Goal: Task Accomplishment & Management: Complete application form

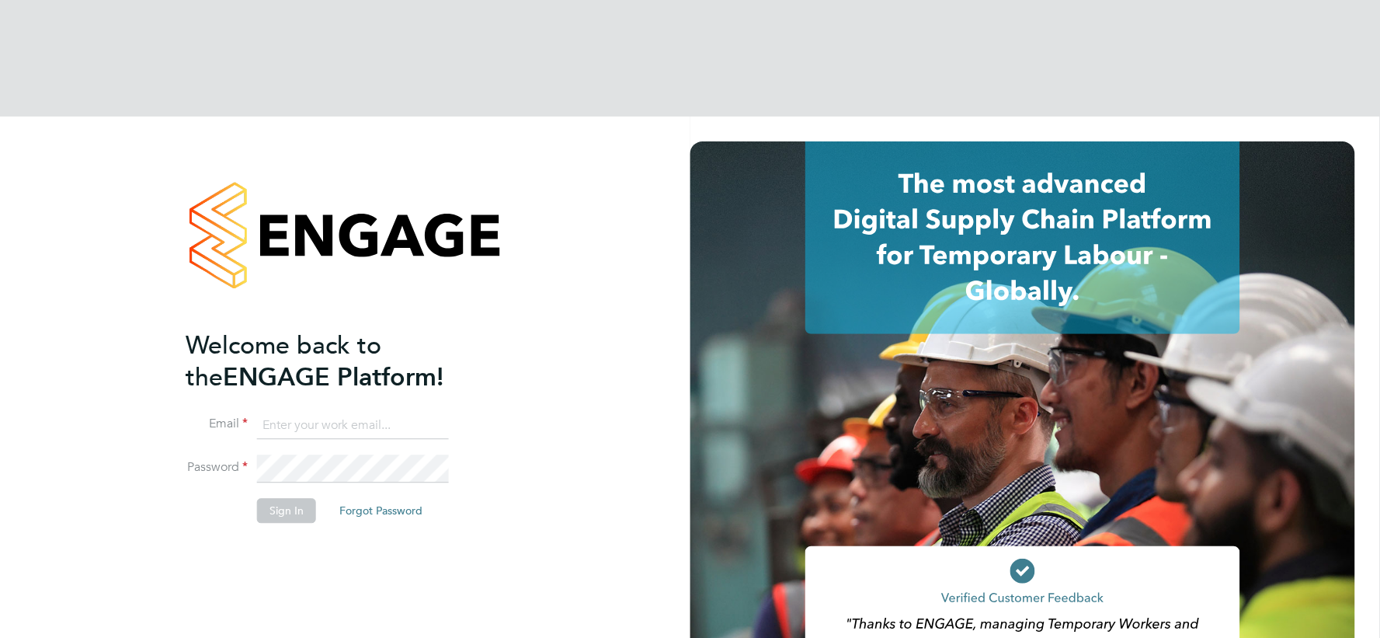
type input "vistry@caval.co.uk"
click at [300, 499] on button "Sign In" at bounding box center [286, 511] width 59 height 25
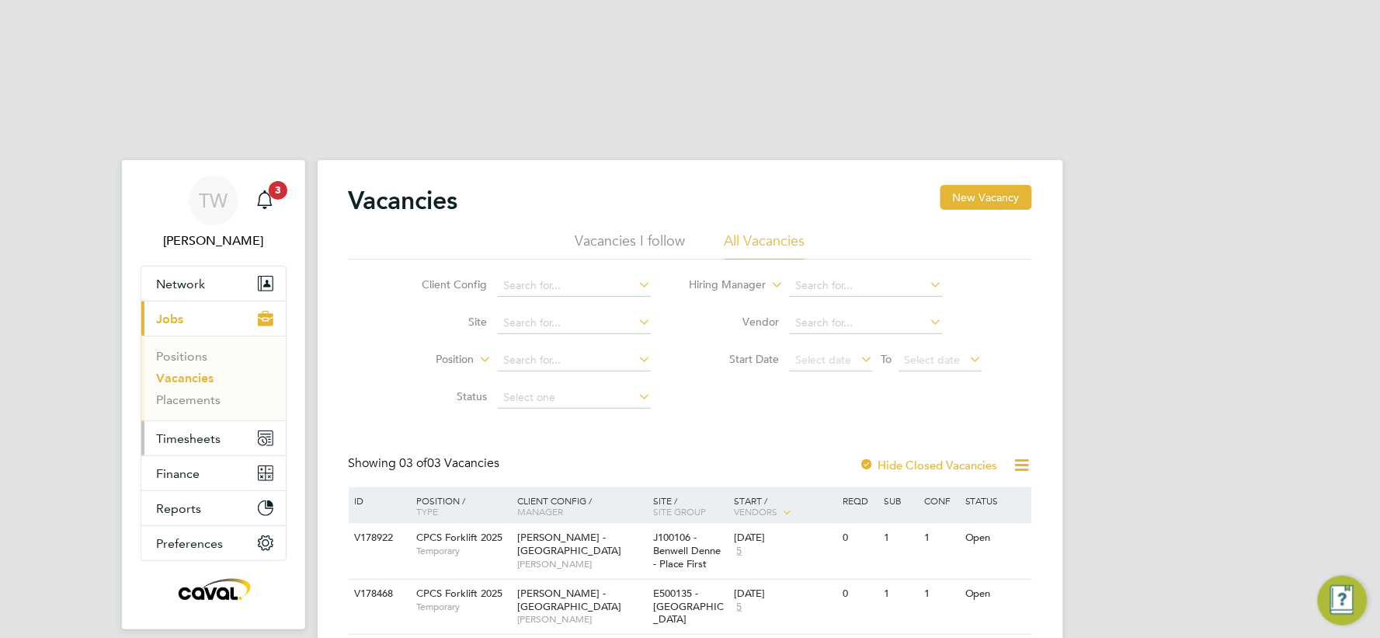
click at [186, 431] on span "Timesheets" at bounding box center [189, 438] width 64 height 15
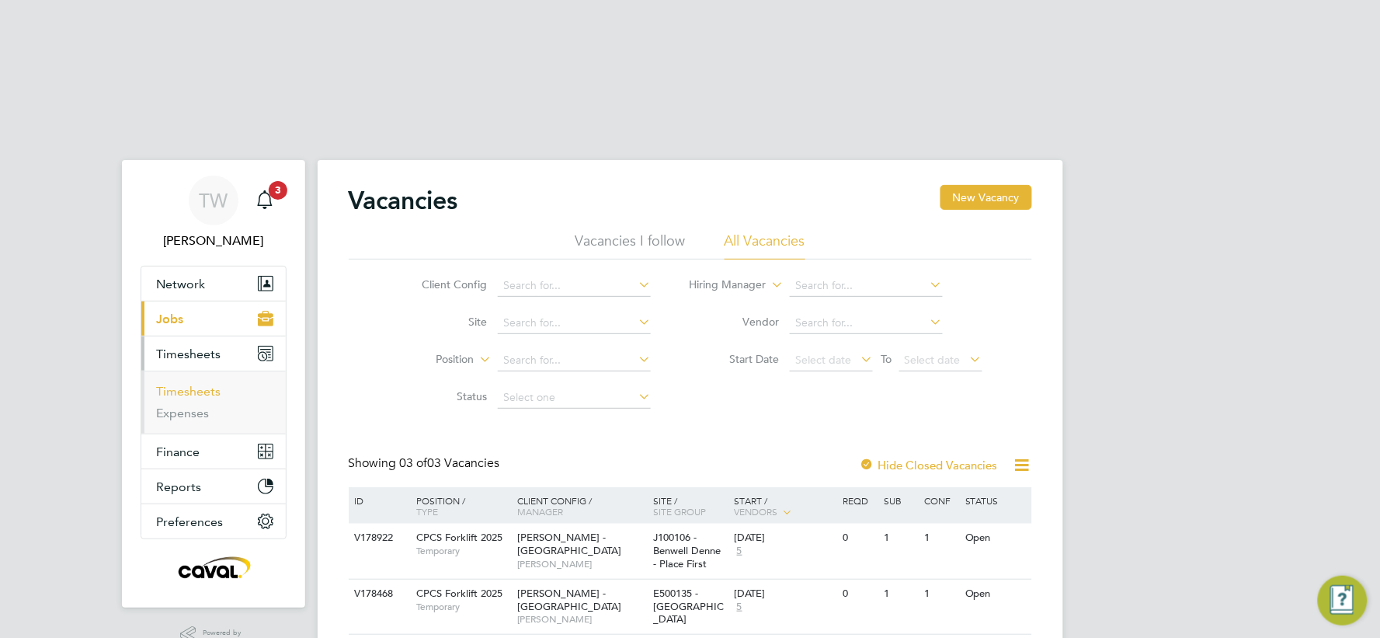
click at [190, 384] on link "Timesheets" at bounding box center [189, 391] width 64 height 15
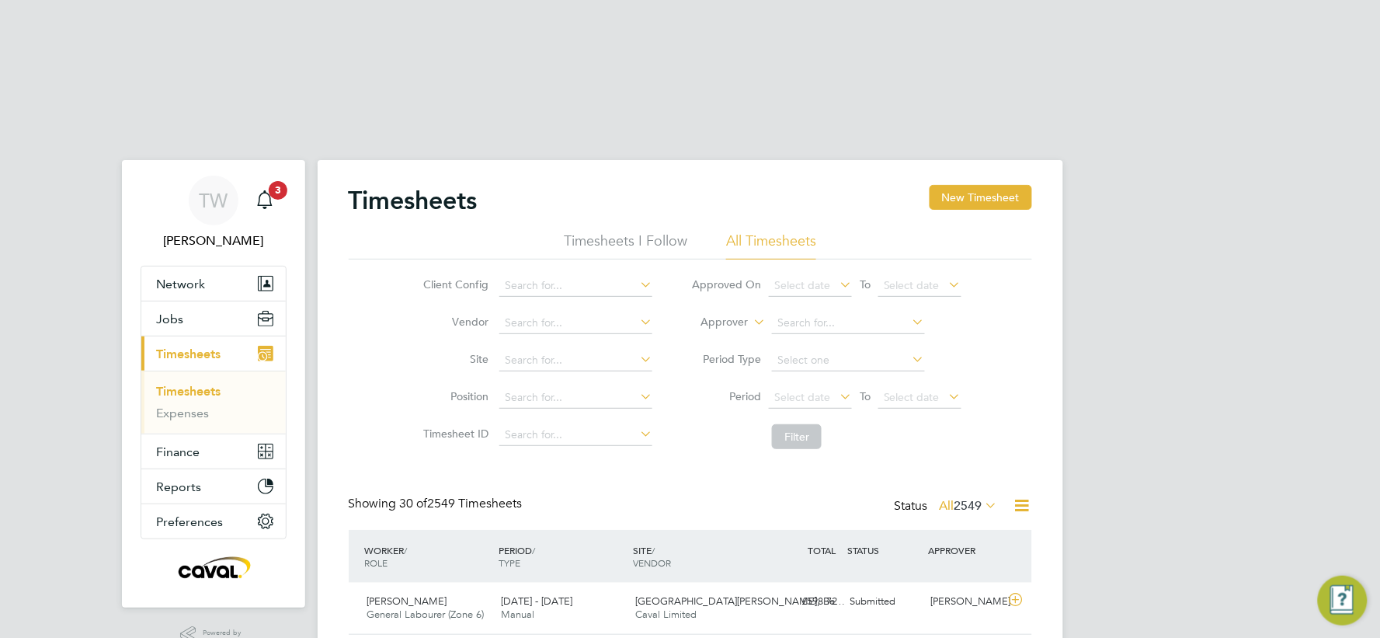
click at [915, 185] on div "Timesheets New Timesheet" at bounding box center [690, 208] width 683 height 47
click at [946, 185] on button "New Timesheet" at bounding box center [981, 197] width 103 height 25
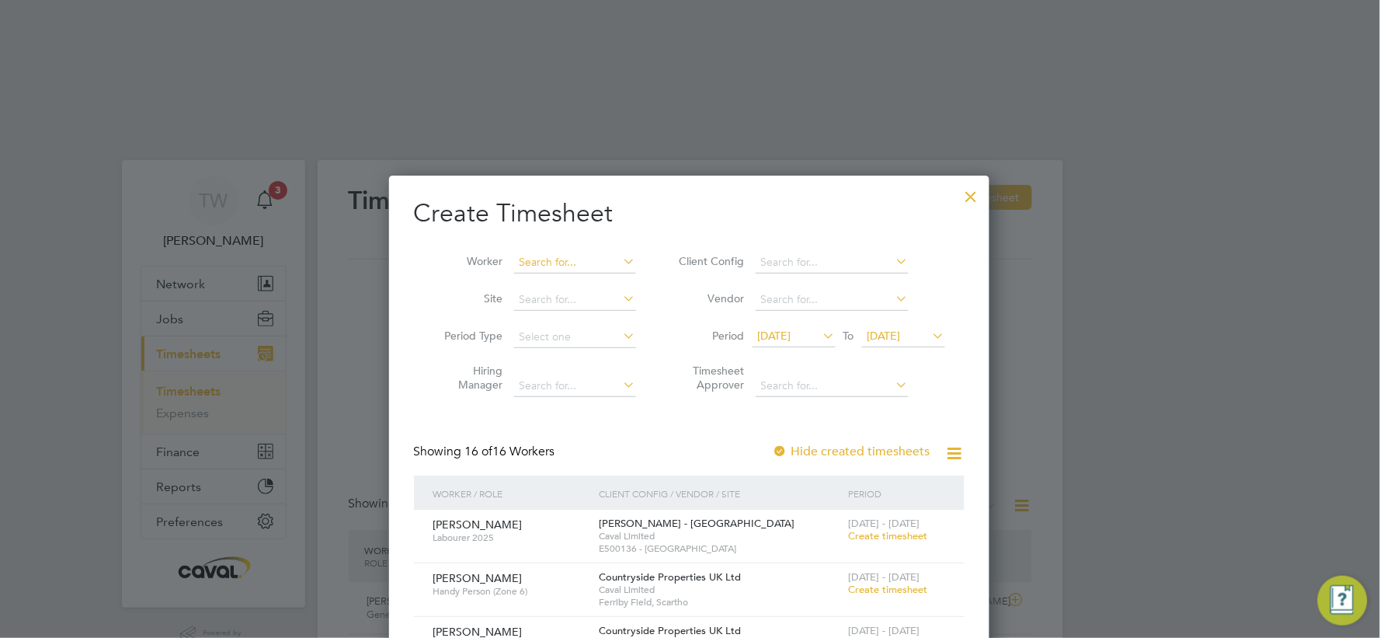
click at [571, 252] on input at bounding box center [575, 263] width 122 height 22
click at [571, 336] on li "Bren dan Oliver" at bounding box center [575, 346] width 125 height 21
type input "[PERSON_NAME]"
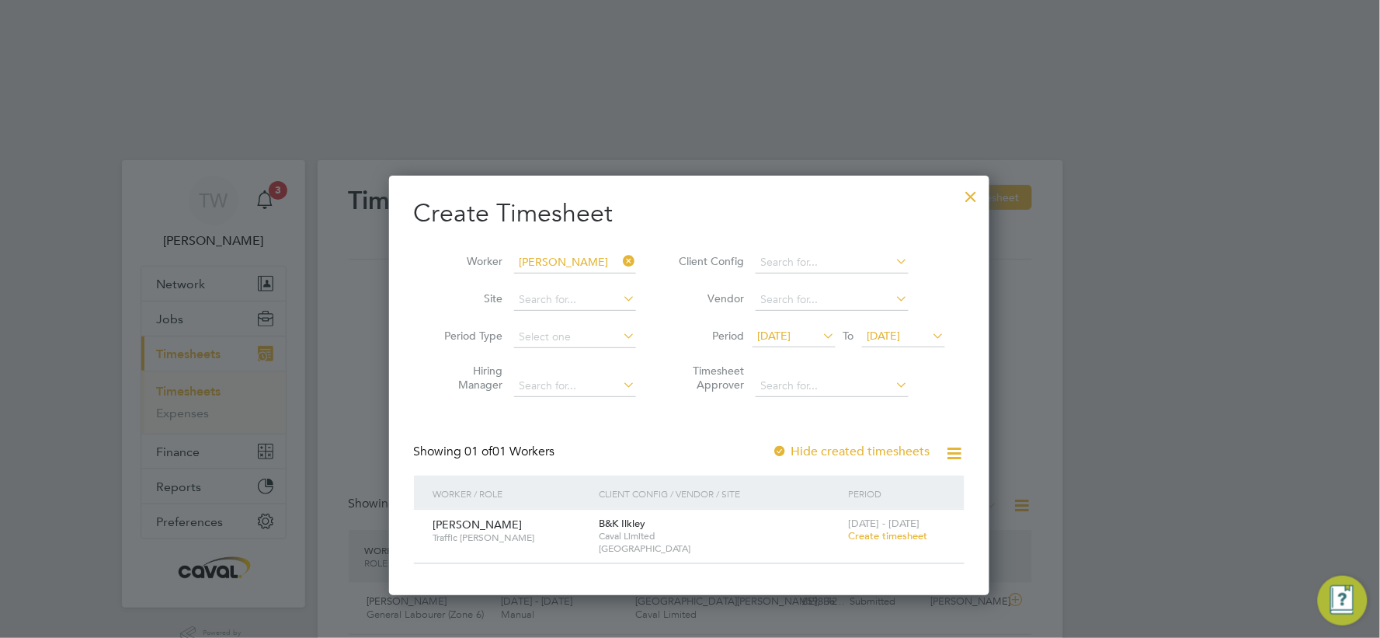
drag, startPoint x: 891, startPoint y: 420, endPoint x: 918, endPoint y: 437, distance: 32.1
click at [892, 529] on span "Create timesheet" at bounding box center [888, 535] width 79 height 13
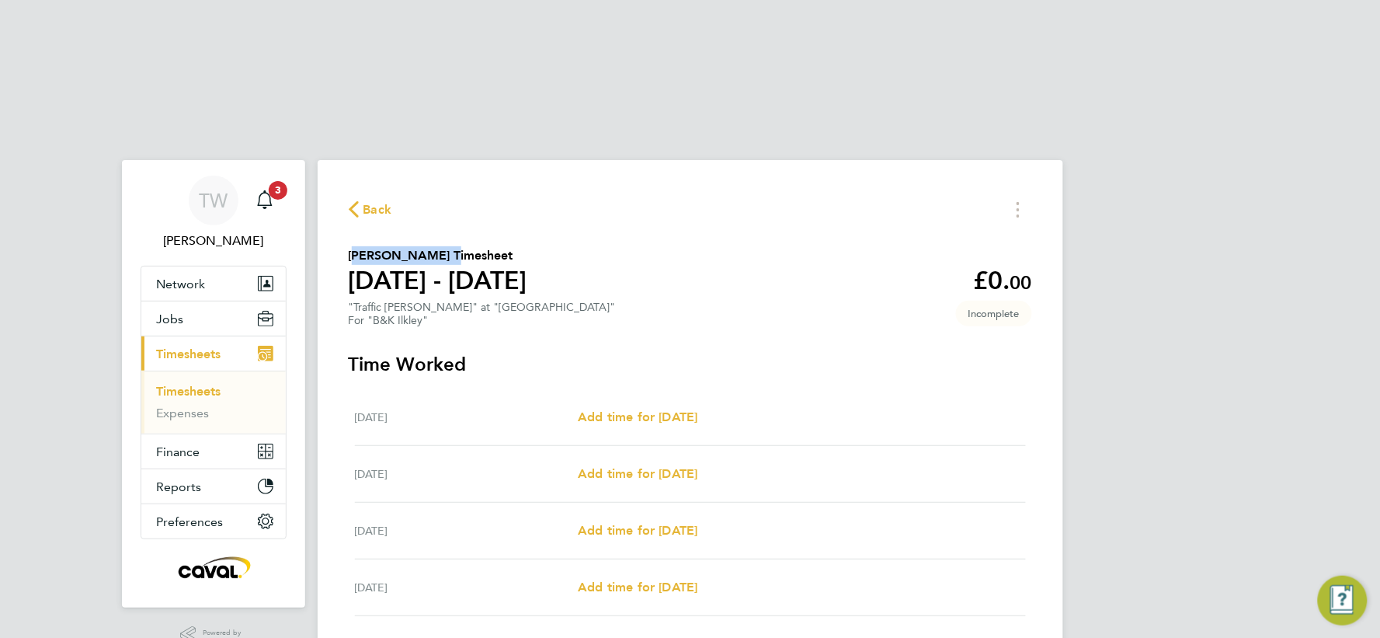
drag, startPoint x: 436, startPoint y: 137, endPoint x: 335, endPoint y: 137, distance: 100.2
click at [335, 160] on div "Back Brendan Oliver's Timesheet 25 - 31 Aug 2025 £0. 00 "Traffic Marshall" at "…" at bounding box center [691, 529] width 746 height 738
copy h2 "[PERSON_NAME]"
click at [565, 197] on div "Back" at bounding box center [690, 209] width 683 height 24
drag, startPoint x: 614, startPoint y: 288, endPoint x: 610, endPoint y: 295, distance: 8.4
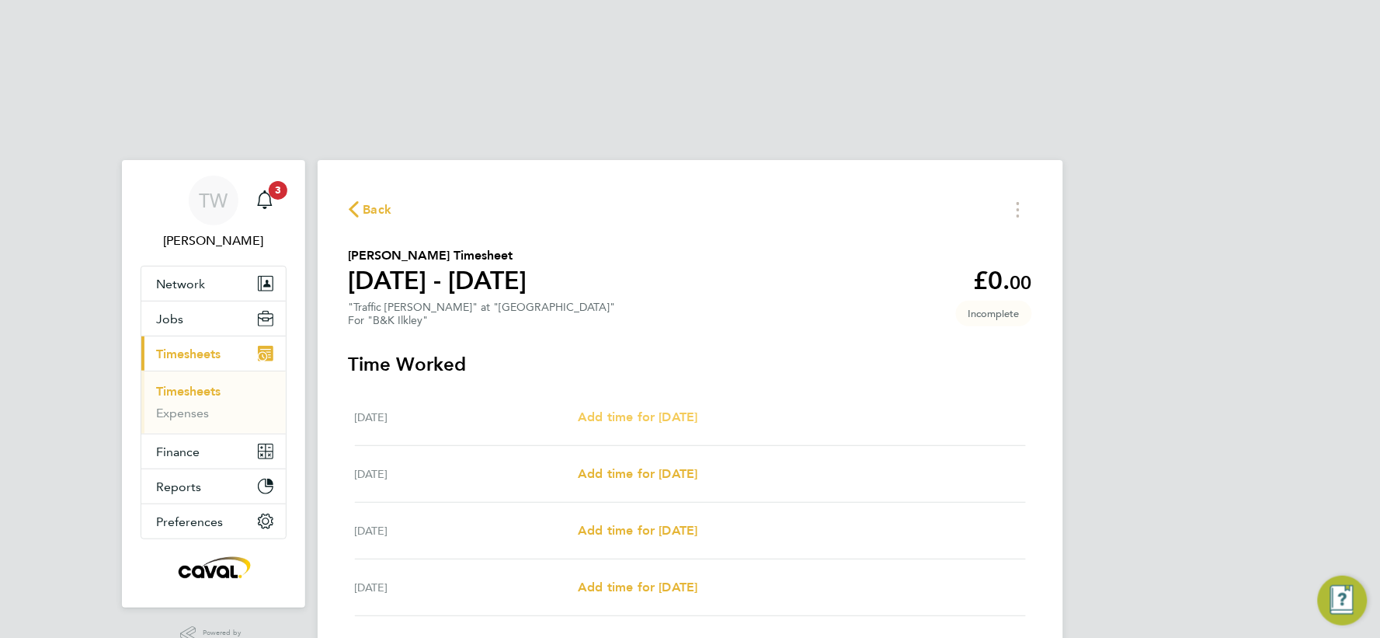
click at [612, 389] on div "Mon 25 Aug Add time for Mon 25 Aug Add time for Mon 25 Aug" at bounding box center [690, 417] width 671 height 57
click at [669, 408] on link "Add time for Mon 25 Aug" at bounding box center [638, 417] width 120 height 19
select select "30"
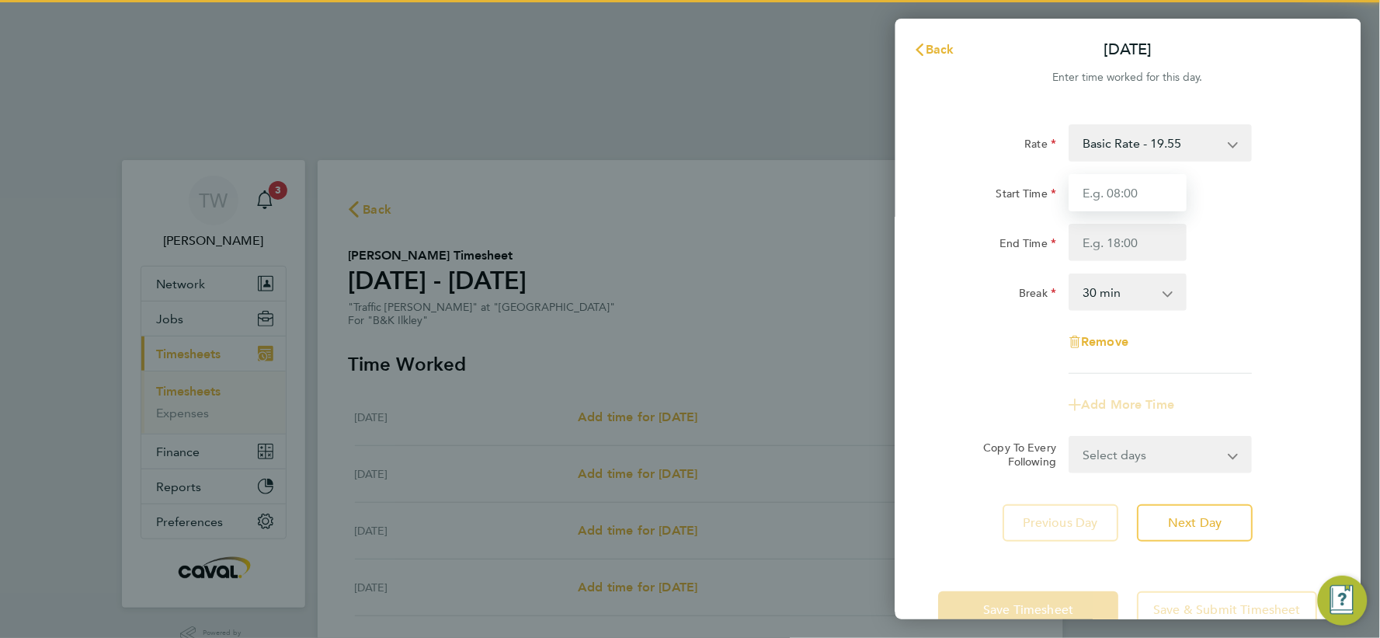
click at [1144, 188] on input "Start Time" at bounding box center [1128, 192] width 118 height 37
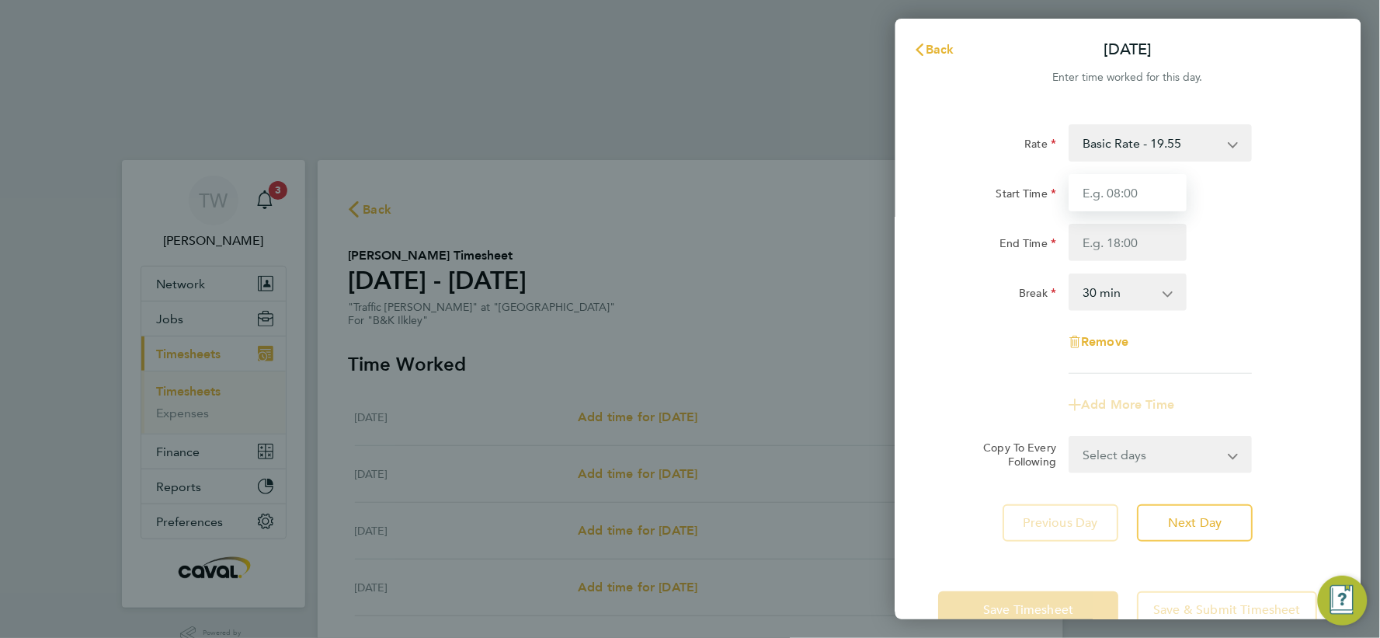
type input "07:30"
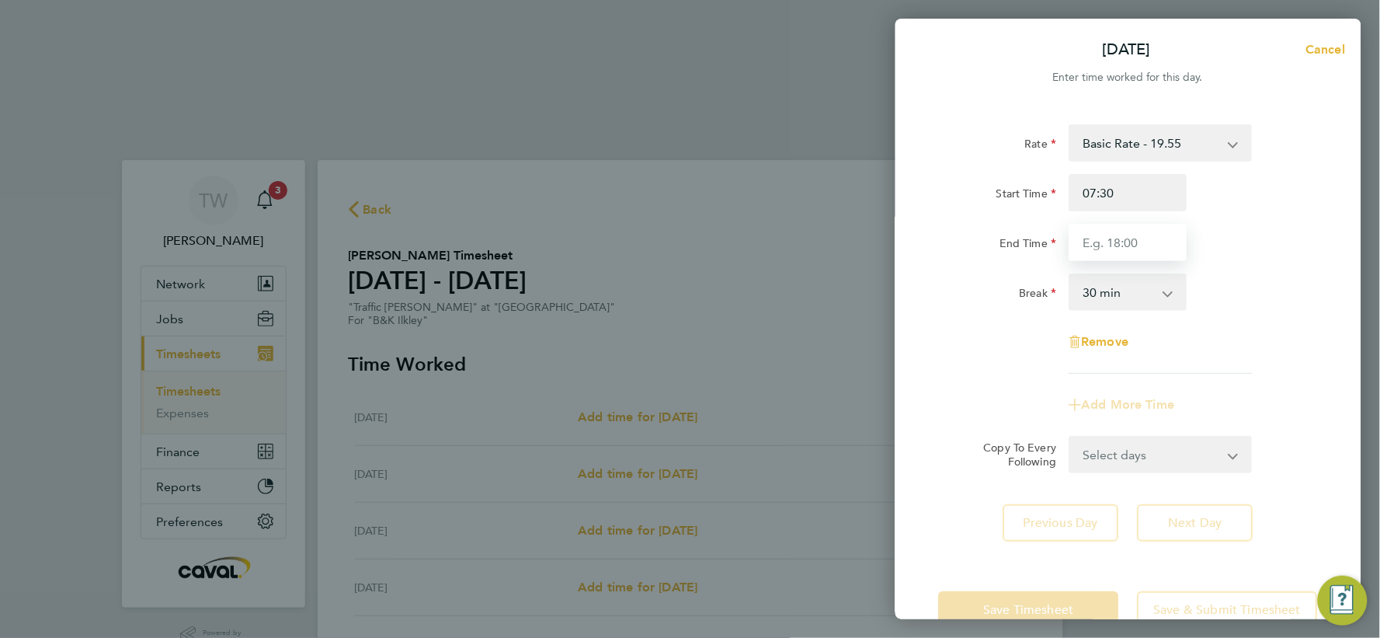
click at [1096, 238] on input "End Time" at bounding box center [1128, 242] width 118 height 37
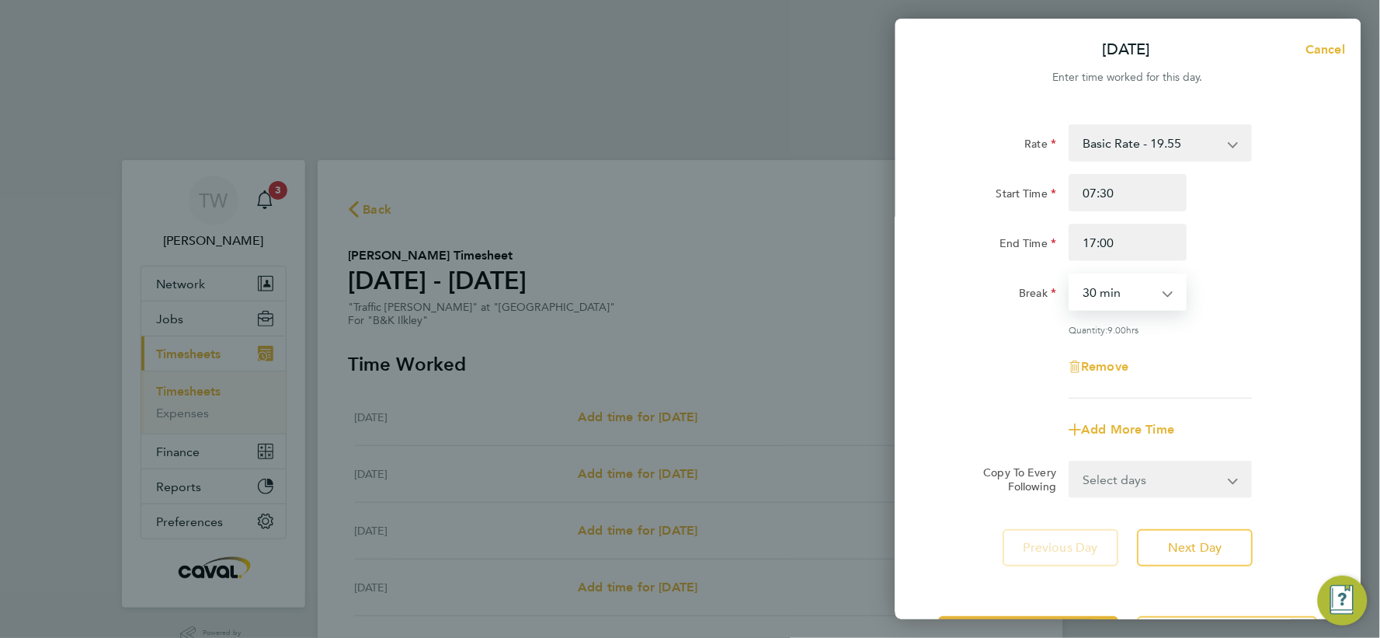
click at [1111, 296] on select "0 min 15 min 30 min 45 min 60 min 75 min 90 min" at bounding box center [1119, 292] width 96 height 34
click at [1071, 275] on select "0 min 15 min 30 min 45 min 60 min 75 min 90 min" at bounding box center [1119, 292] width 96 height 34
click at [1097, 245] on input "17:00" at bounding box center [1128, 242] width 118 height 37
type input "18:00"
click at [1151, 288] on select "0 min 15 min 30 min 45 min 60 min 75 min 90 min" at bounding box center [1119, 292] width 96 height 34
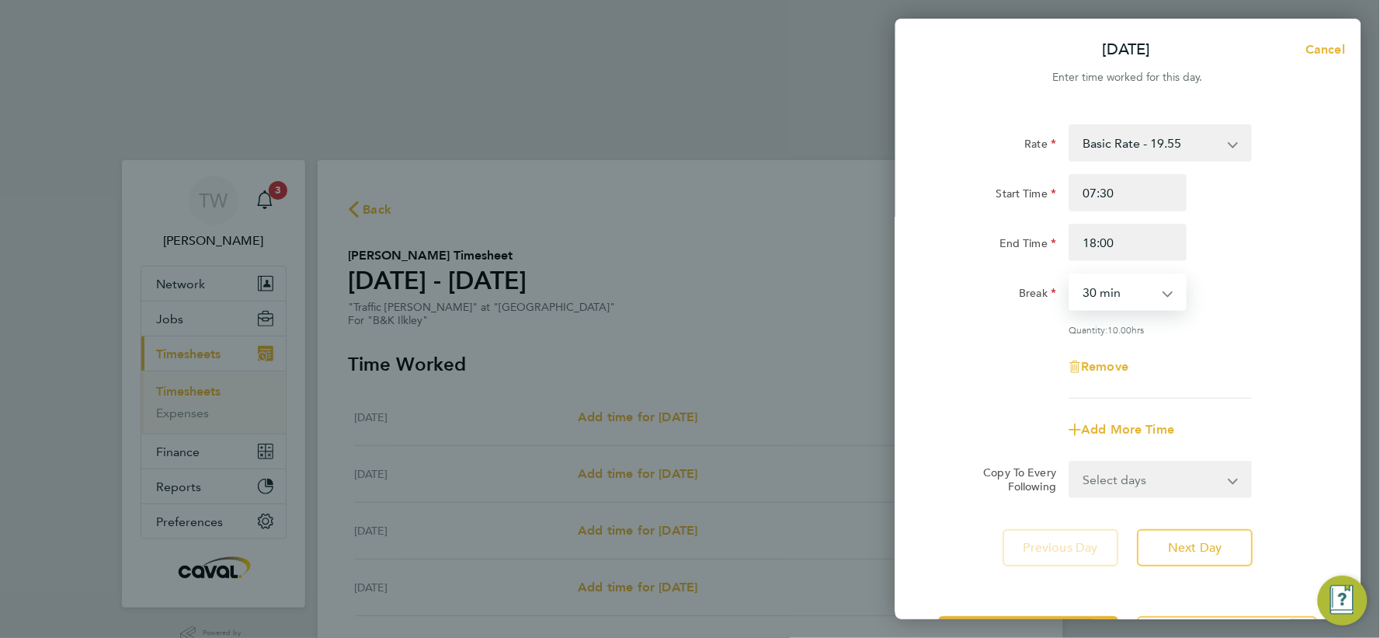
click at [1071, 275] on select "0 min 15 min 30 min 45 min 60 min 75 min 90 min" at bounding box center [1119, 292] width 96 height 34
click at [1100, 367] on span "Remove" at bounding box center [1105, 366] width 47 height 15
select select "null"
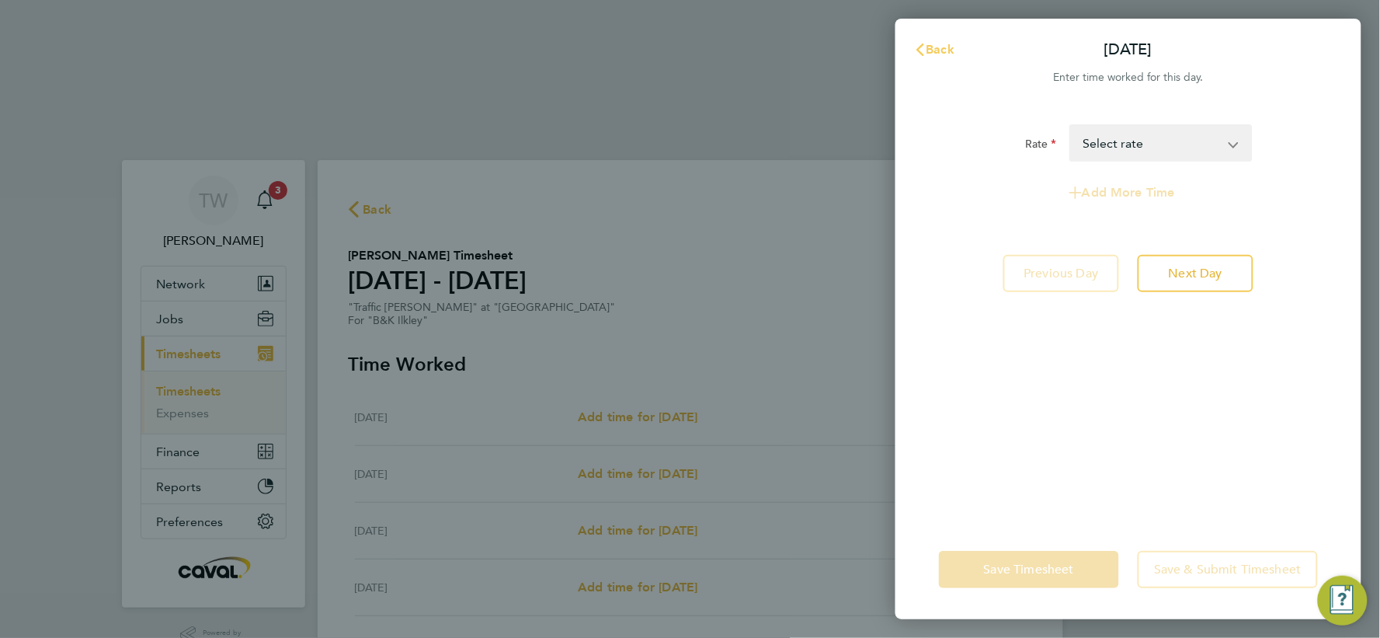
click at [938, 50] on span "Back" at bounding box center [941, 49] width 29 height 15
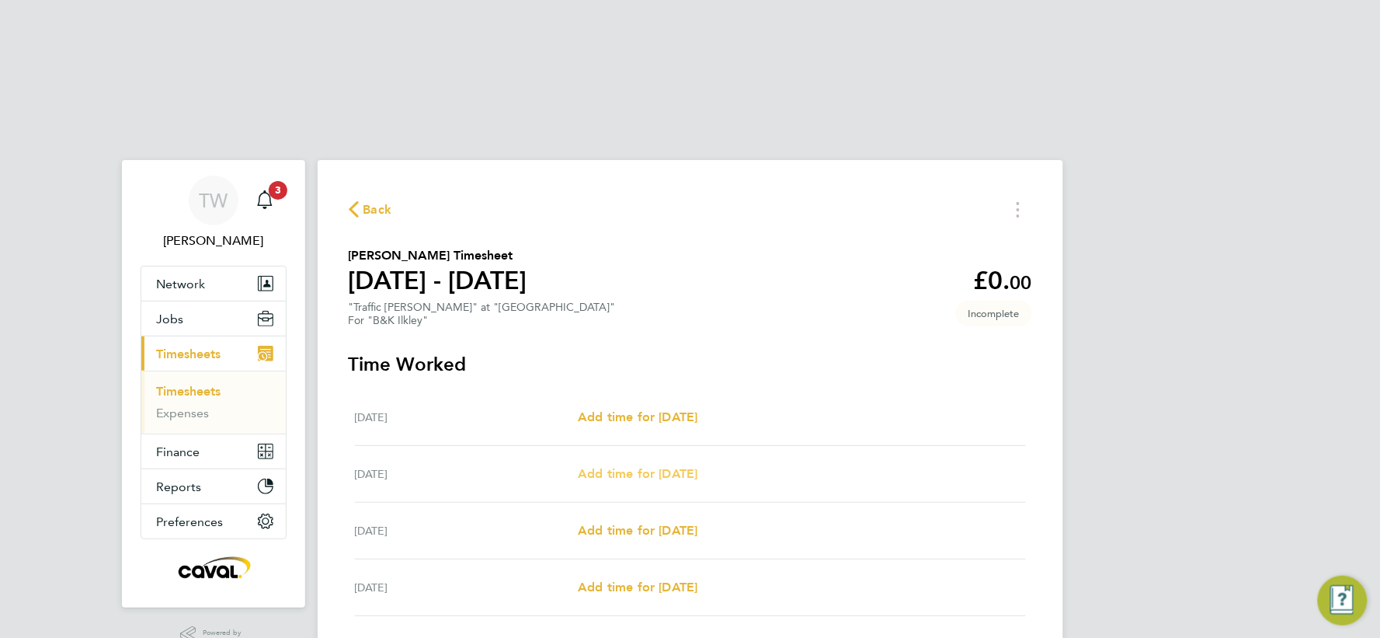
click at [639, 466] on span "Add time for Tue 26 Aug" at bounding box center [638, 473] width 120 height 15
select select "30"
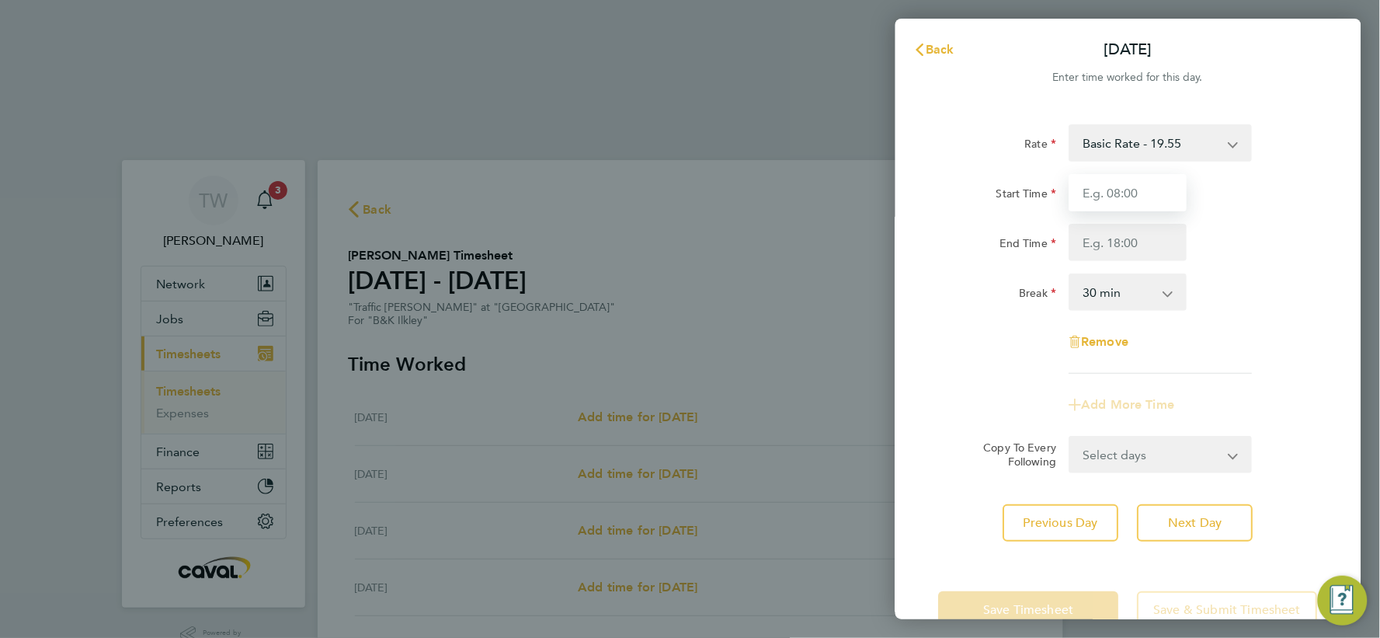
drag, startPoint x: 1128, startPoint y: 191, endPoint x: 1118, endPoint y: 210, distance: 20.8
click at [1129, 191] on input "Start Time" at bounding box center [1128, 192] width 118 height 37
type input "07:30"
click at [1103, 245] on input "End Time" at bounding box center [1128, 242] width 118 height 37
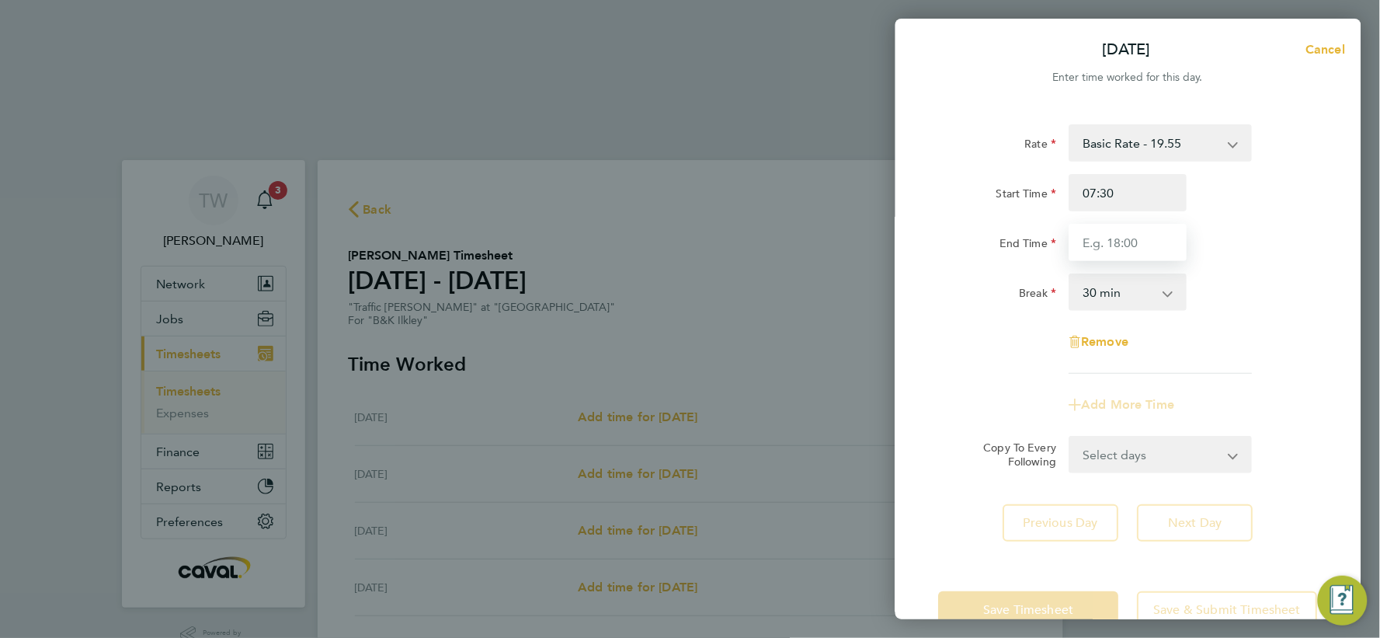
click at [1109, 241] on input "End Time" at bounding box center [1128, 242] width 118 height 37
type input "18:00"
click at [1166, 299] on select "0 min 15 min 30 min 45 min 60 min 75 min 90 min" at bounding box center [1119, 292] width 96 height 34
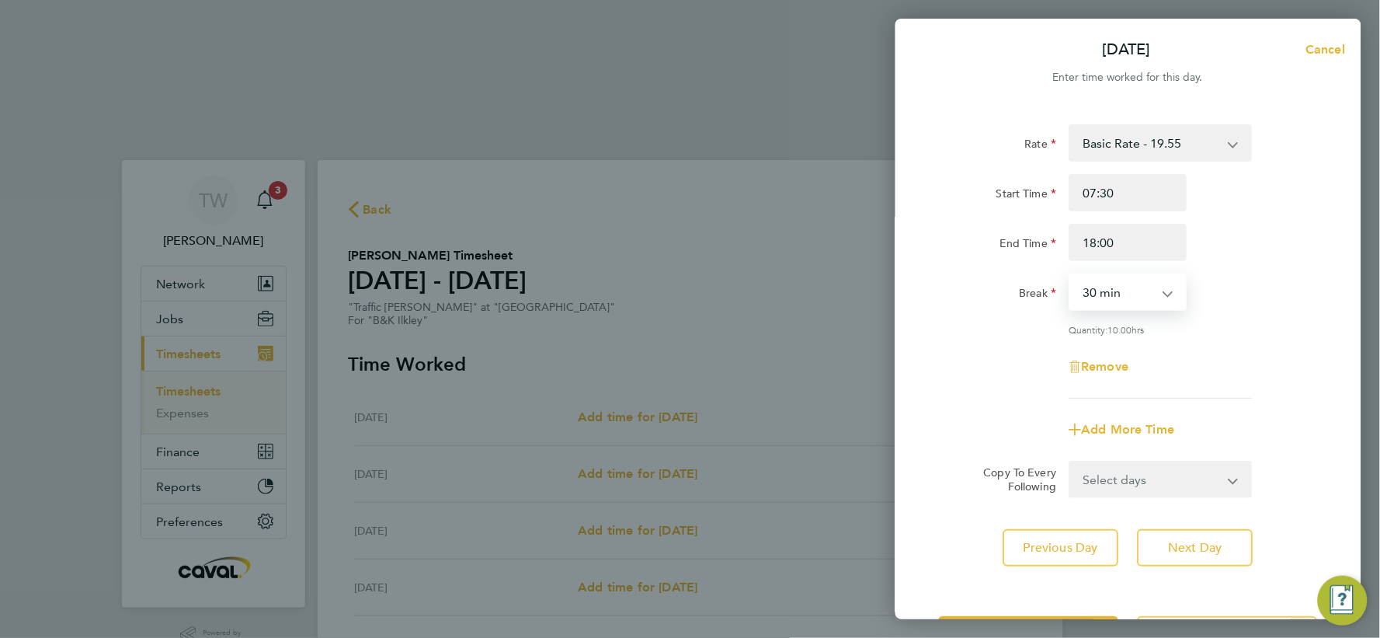
click at [1071, 275] on select "0 min 15 min 30 min 45 min 60 min 75 min 90 min" at bounding box center [1119, 292] width 96 height 34
click at [1140, 476] on select "Select days Day Weekday (Mon-Fri) Weekend (Sat-Sun) Wednesday Thursday Friday S…" at bounding box center [1152, 479] width 163 height 34
click at [936, 388] on div "Rate Basic Rate - 19.55 Start Time 07:30 End Time 18:00 Break 0 min 15 min 30 m…" at bounding box center [1128, 345] width 466 height 479
click at [1193, 540] on span "Next Day" at bounding box center [1196, 548] width 54 height 16
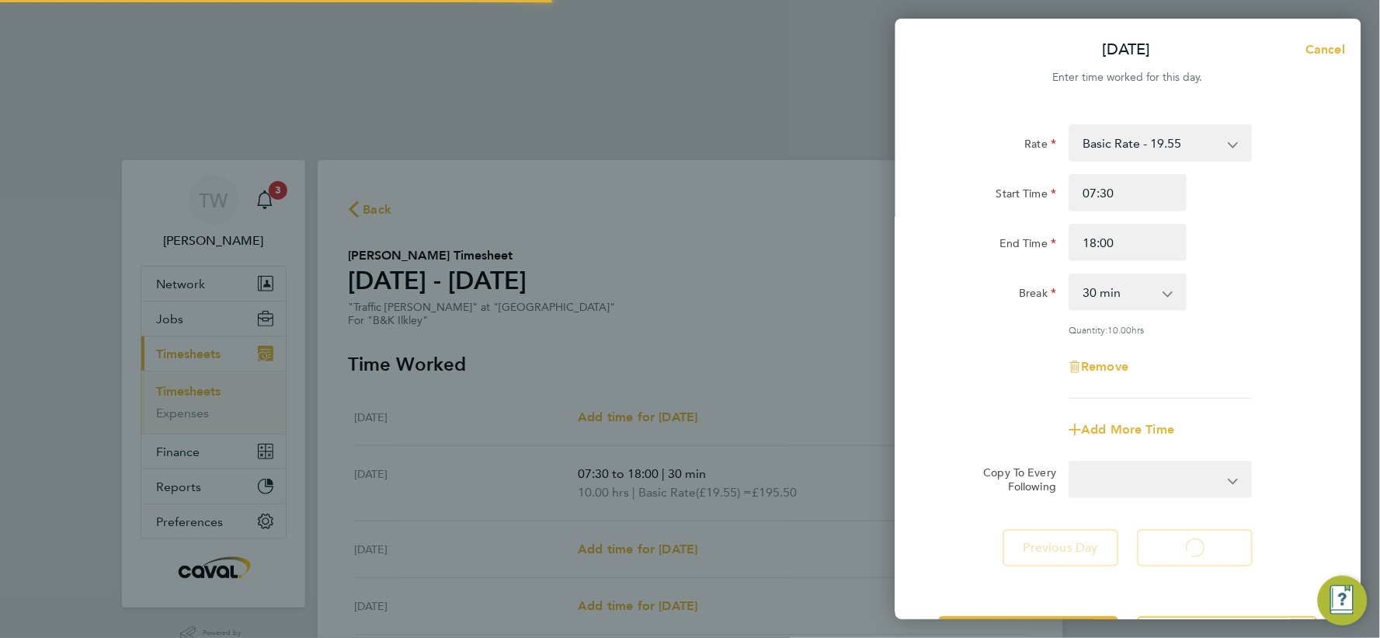
select select "30"
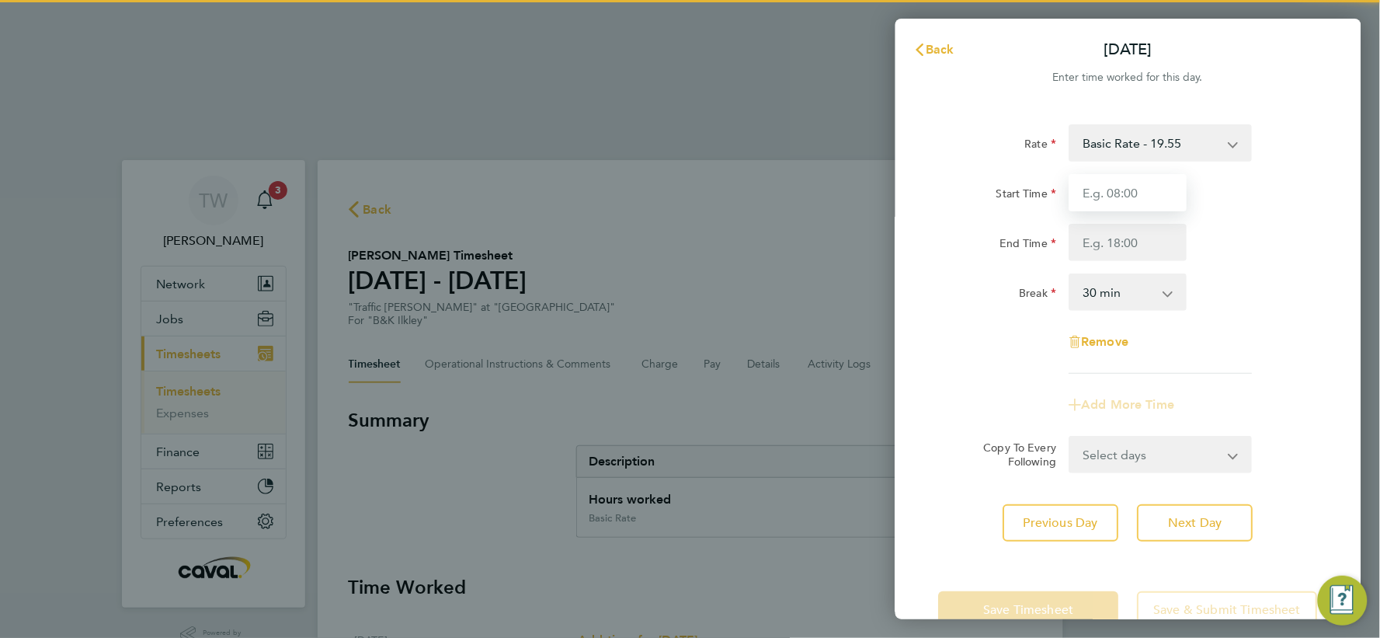
click at [1158, 175] on input "Start Time" at bounding box center [1128, 192] width 118 height 37
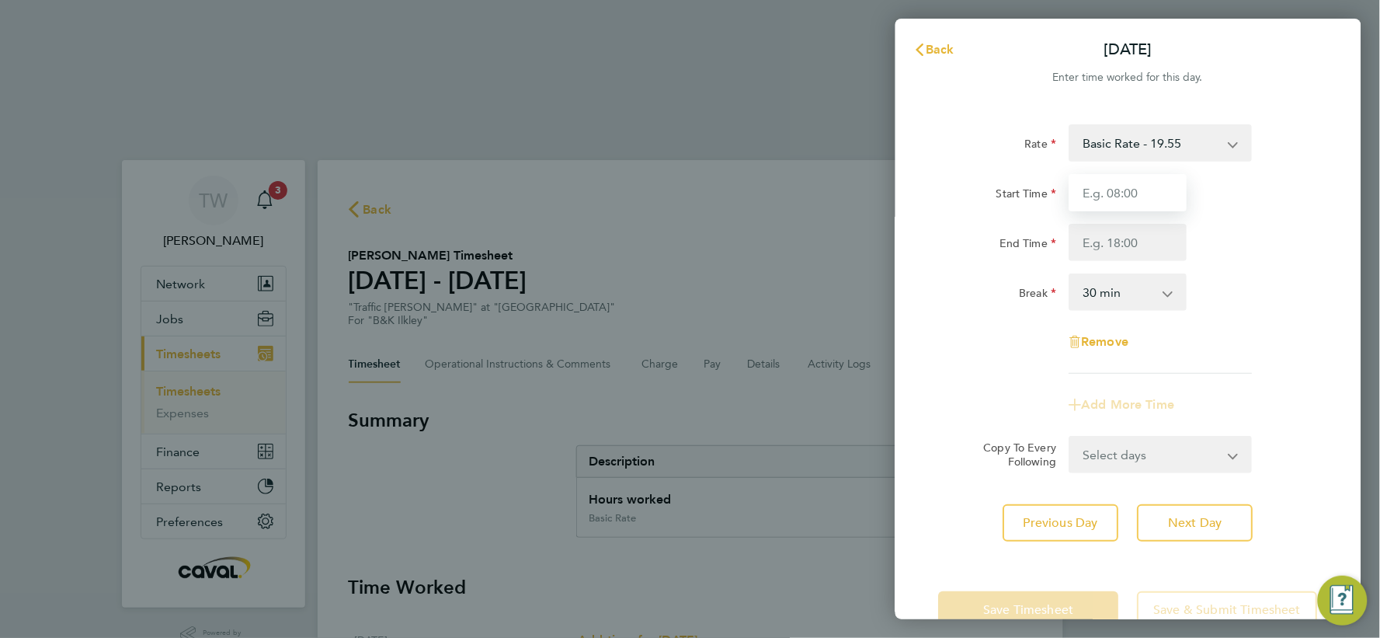
type input "07:30"
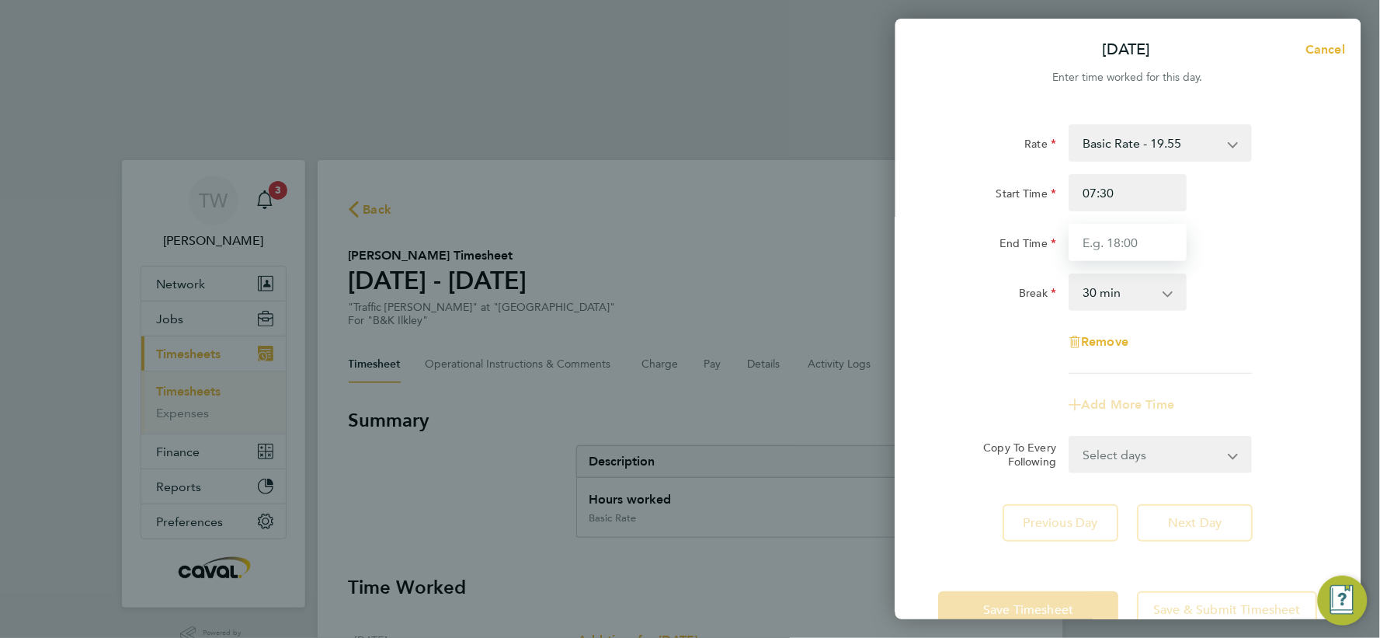
drag, startPoint x: 1112, startPoint y: 242, endPoint x: 1108, endPoint y: 251, distance: 9.4
click at [1112, 242] on input "End Time" at bounding box center [1128, 242] width 118 height 37
click at [1103, 238] on input "End Time" at bounding box center [1128, 242] width 118 height 37
type input "18:00"
drag, startPoint x: 1136, startPoint y: 322, endPoint x: 1129, endPoint y: 308, distance: 16.3
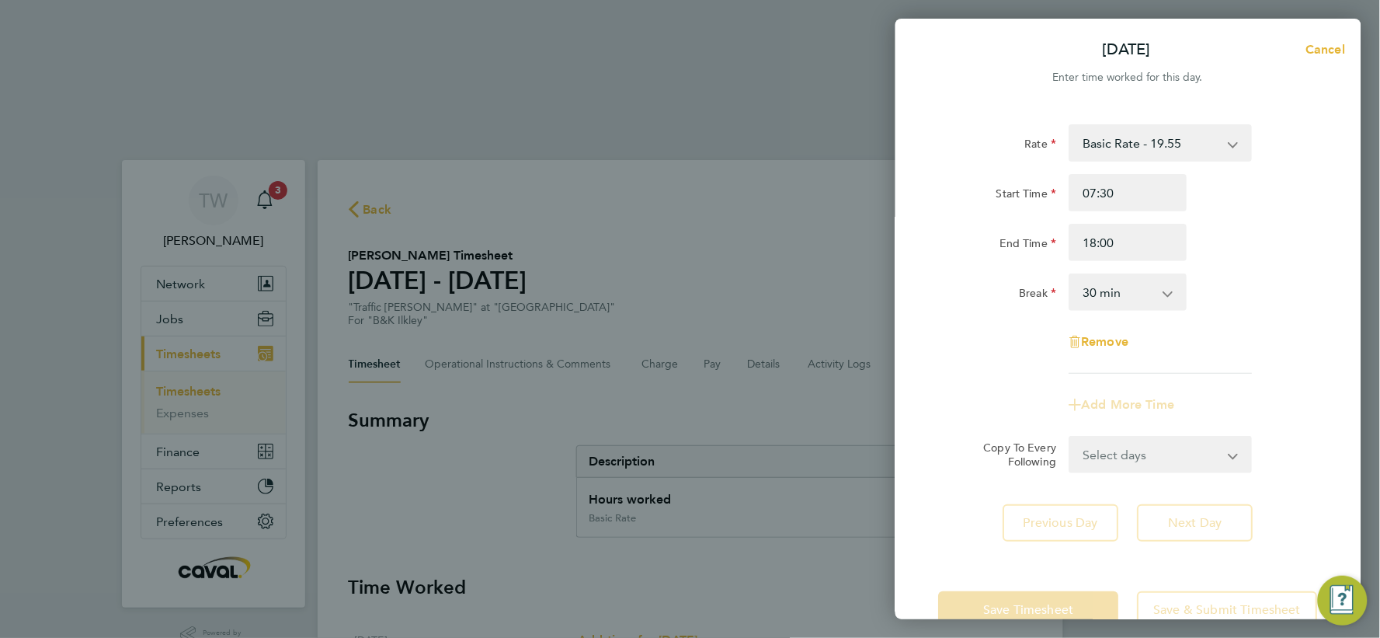
click at [1135, 320] on div "Rate Basic Rate - 19.55 Start Time 07:30 End Time 18:00 Break 0 min 15 min 30 m…" at bounding box center [1128, 248] width 379 height 249
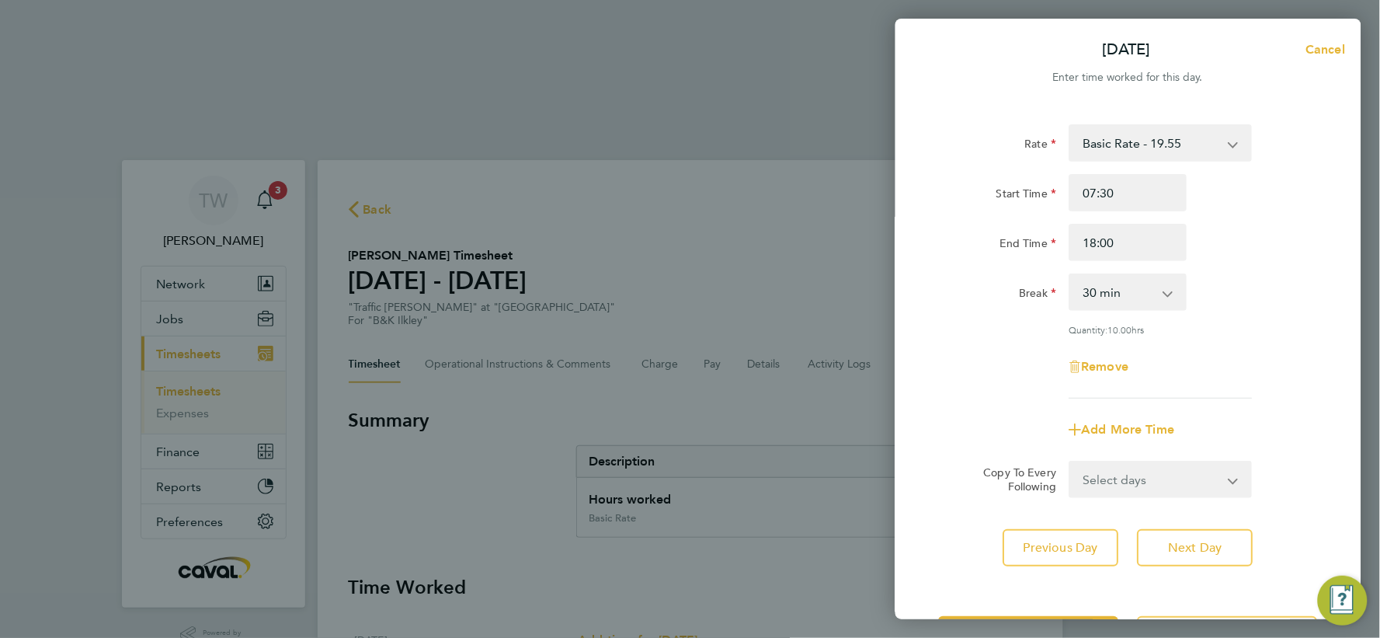
click at [1130, 304] on select "0 min 15 min 30 min 45 min 60 min 75 min 90 min" at bounding box center [1119, 292] width 96 height 34
click at [1071, 275] on select "0 min 15 min 30 min 45 min 60 min 75 min 90 min" at bounding box center [1119, 292] width 96 height 34
click at [1186, 541] on span "Next Day" at bounding box center [1196, 548] width 54 height 16
select select "30"
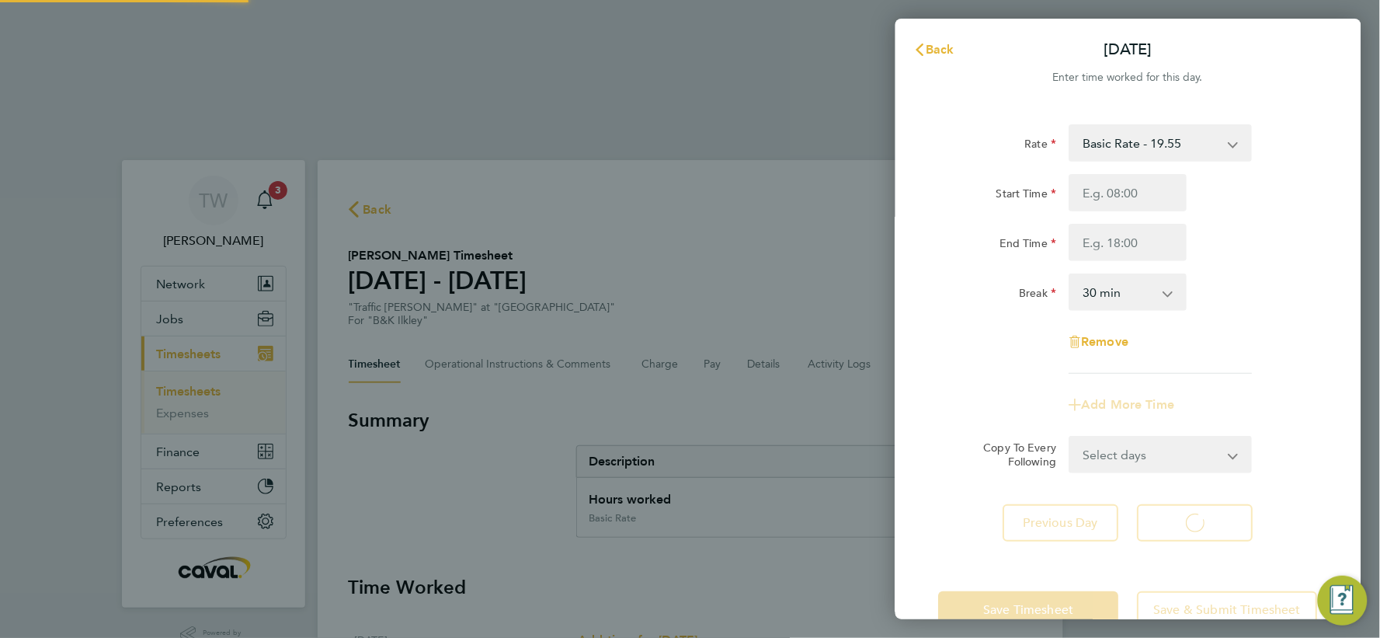
select select "30"
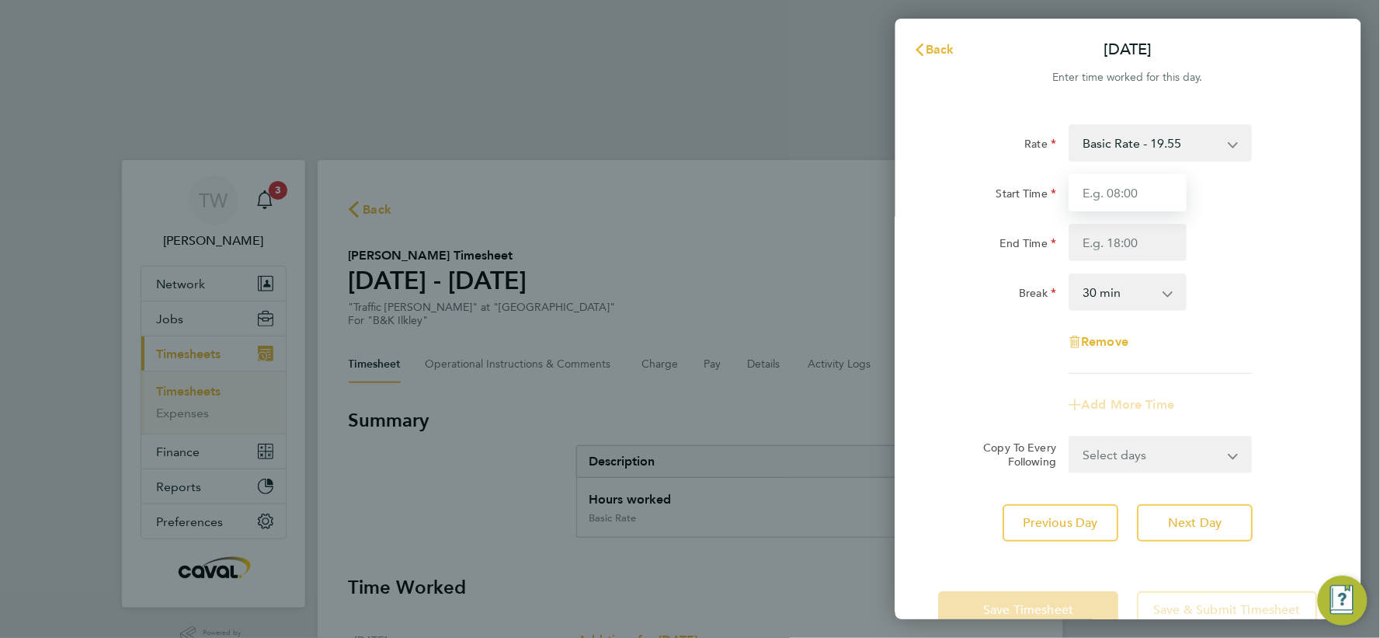
click at [1127, 200] on input "Start Time" at bounding box center [1128, 192] width 118 height 37
type input "07:30"
click at [1109, 250] on input "End Time" at bounding box center [1128, 242] width 118 height 37
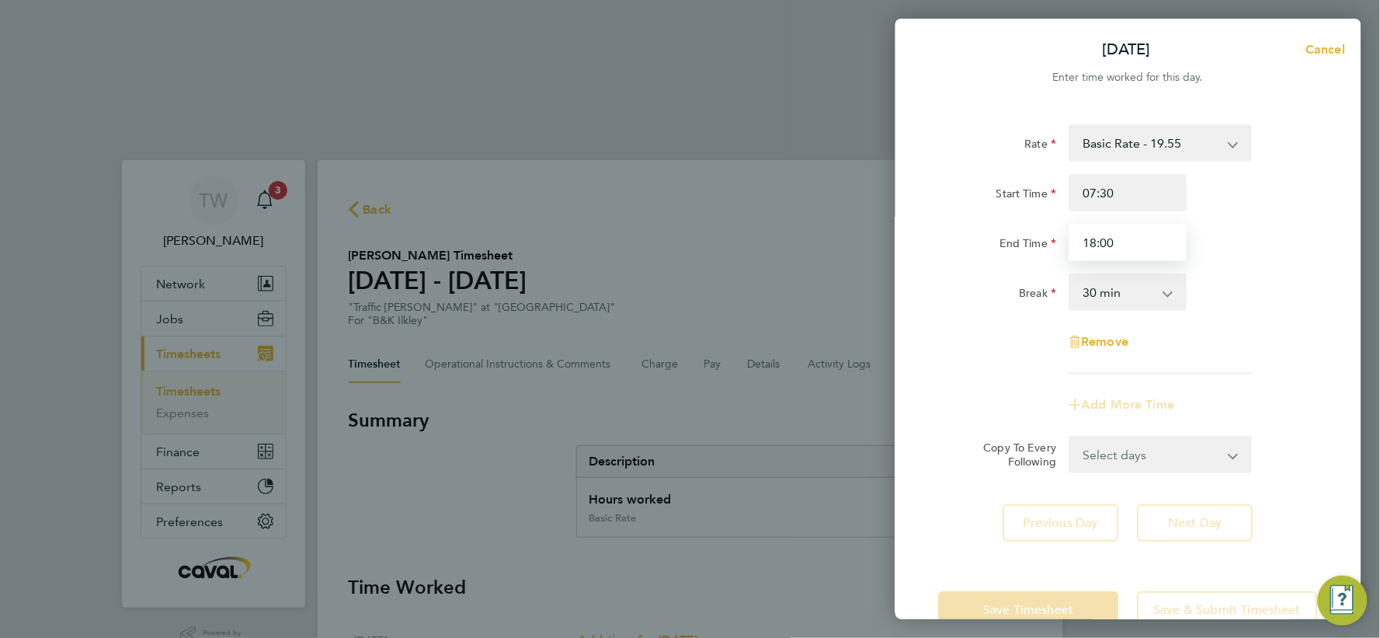
type input "18:00"
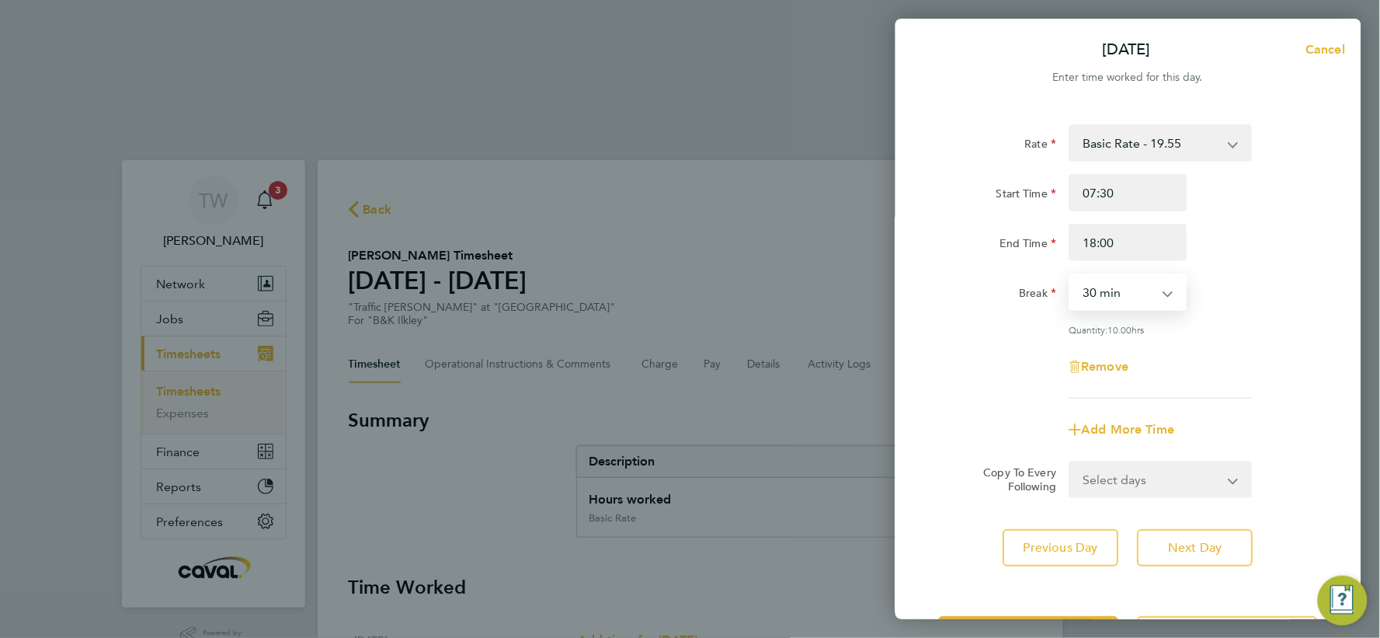
drag, startPoint x: 1146, startPoint y: 291, endPoint x: 1153, endPoint y: 306, distance: 16.3
click at [1146, 291] on select "0 min 15 min 30 min 45 min 60 min 75 min 90 min" at bounding box center [1119, 292] width 96 height 34
click at [1071, 275] on select "0 min 15 min 30 min 45 min 60 min 75 min 90 min" at bounding box center [1119, 292] width 96 height 34
click at [1201, 545] on span "Next Day" at bounding box center [1196, 548] width 54 height 16
select select "30"
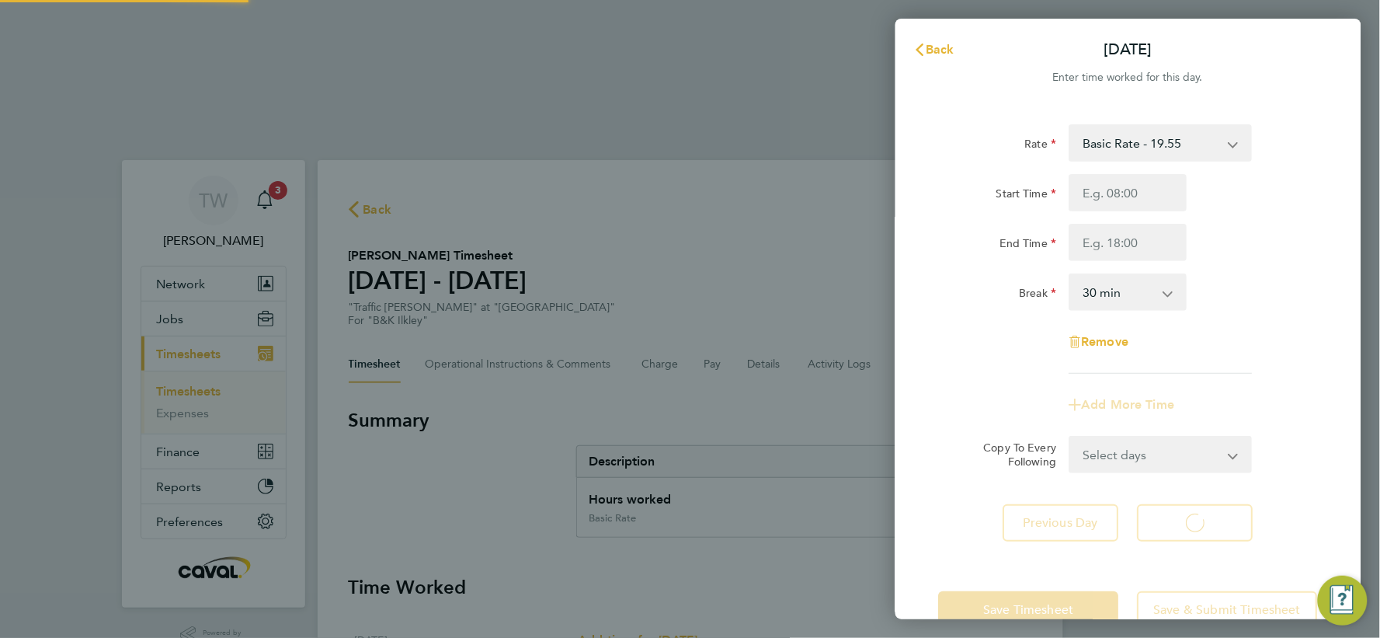
select select "30"
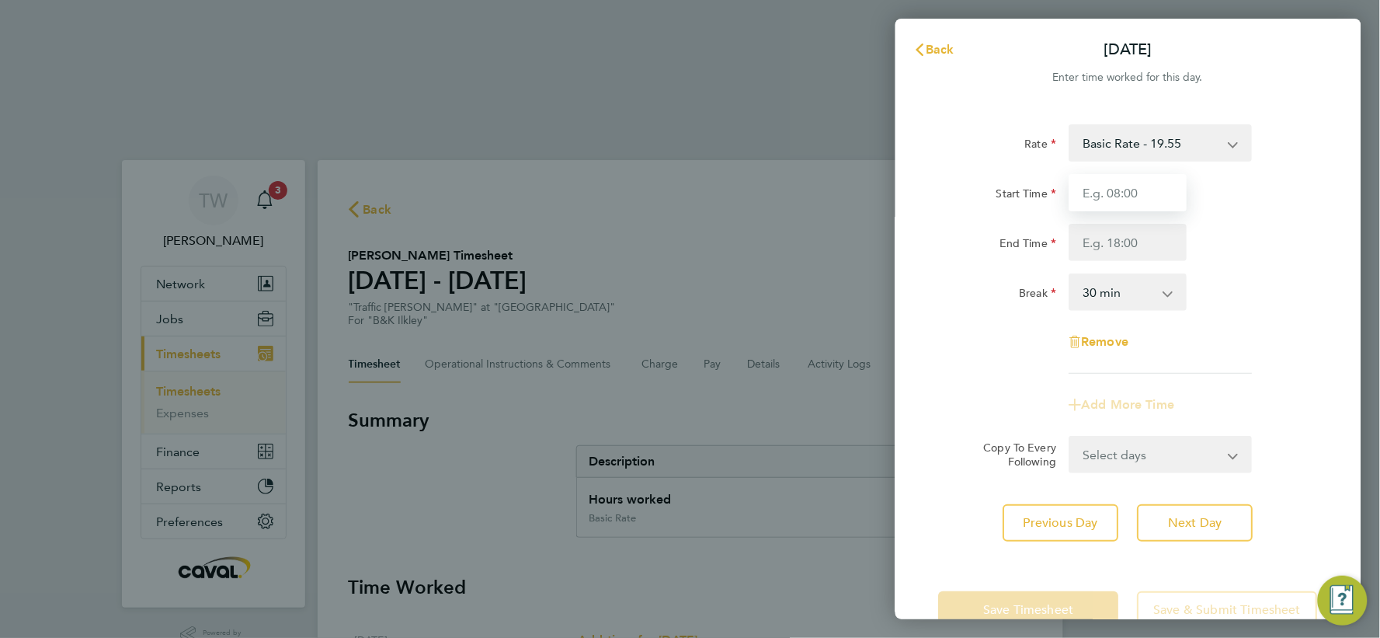
click at [1152, 200] on input "Start Time" at bounding box center [1128, 192] width 118 height 37
type input "07:30"
click at [1107, 238] on input "End Time" at bounding box center [1128, 242] width 118 height 37
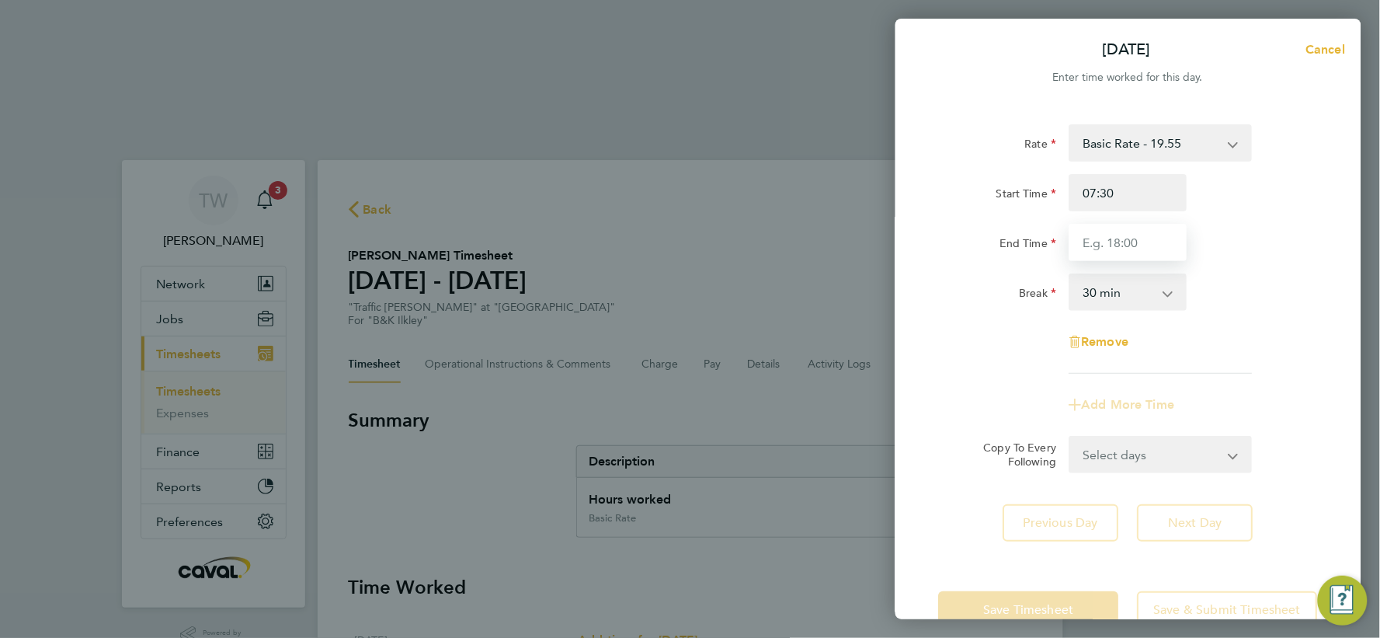
type input "17:00"
click at [1111, 275] on select "0 min 15 min 30 min 45 min 60 min 75 min 90 min" at bounding box center [1119, 292] width 96 height 34
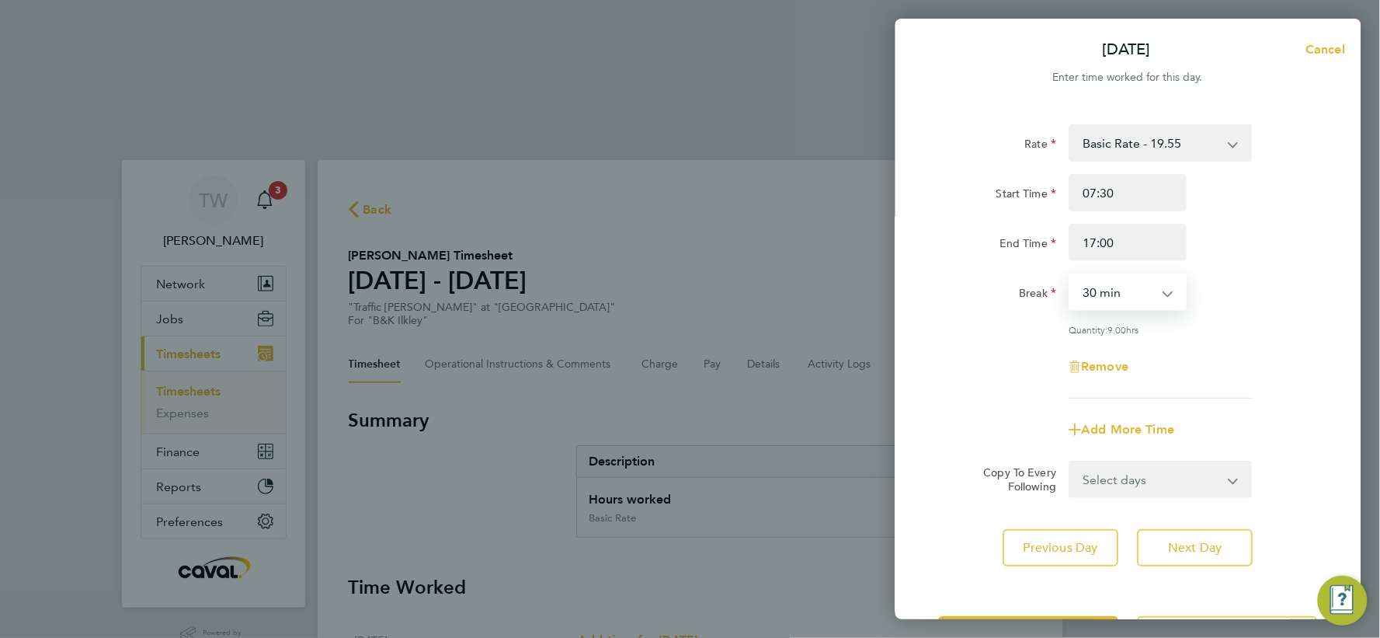
click at [1071, 275] on select "0 min 15 min 30 min 45 min 60 min 75 min 90 min" at bounding box center [1119, 292] width 96 height 34
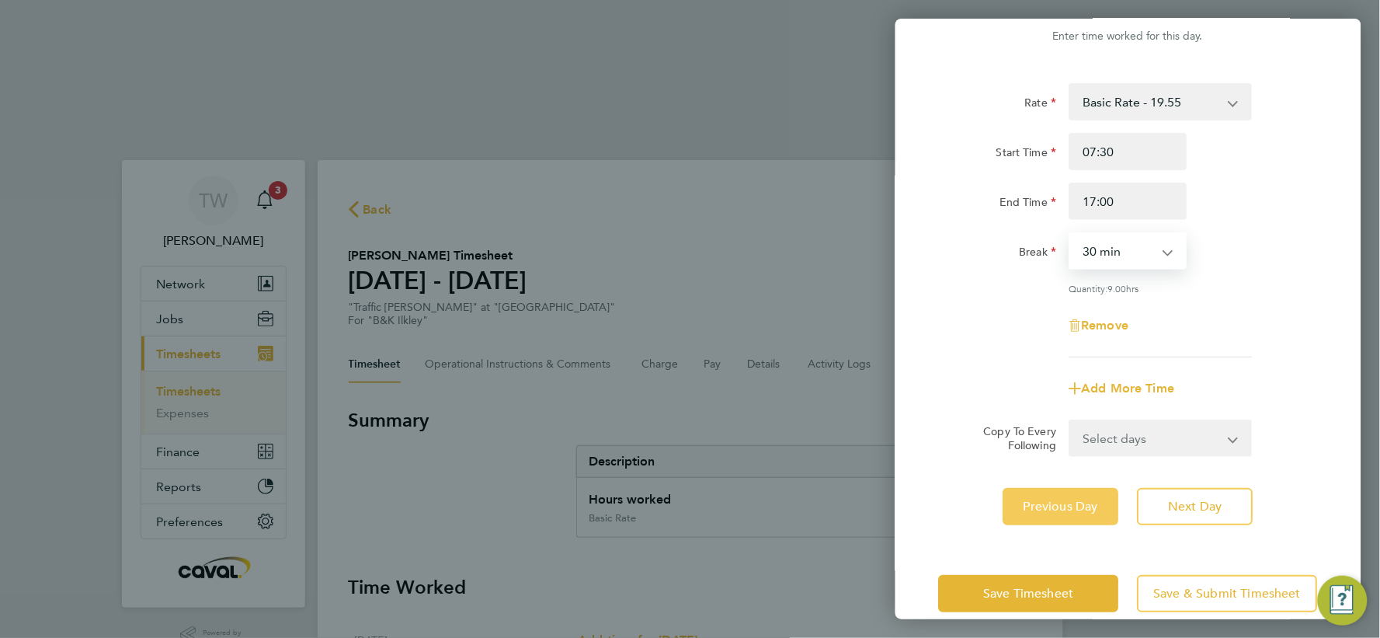
scroll to position [62, 0]
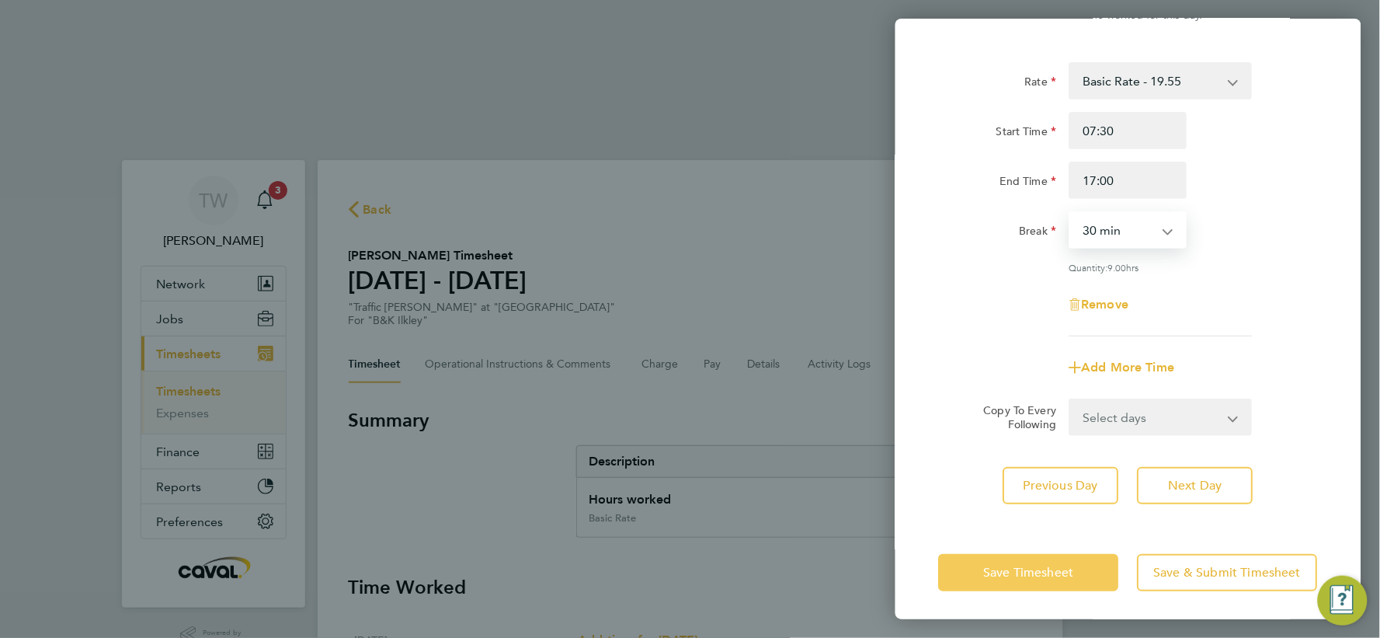
click at [1037, 568] on span "Save Timesheet" at bounding box center [1029, 573] width 90 height 16
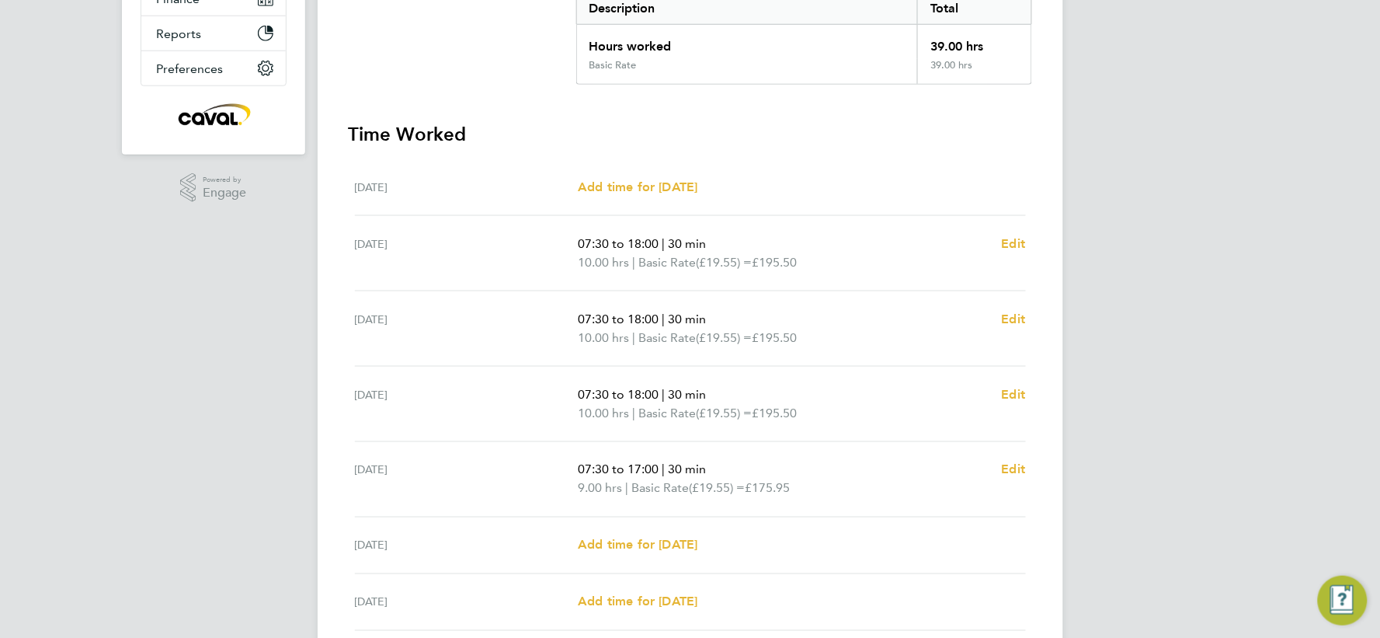
scroll to position [464, 0]
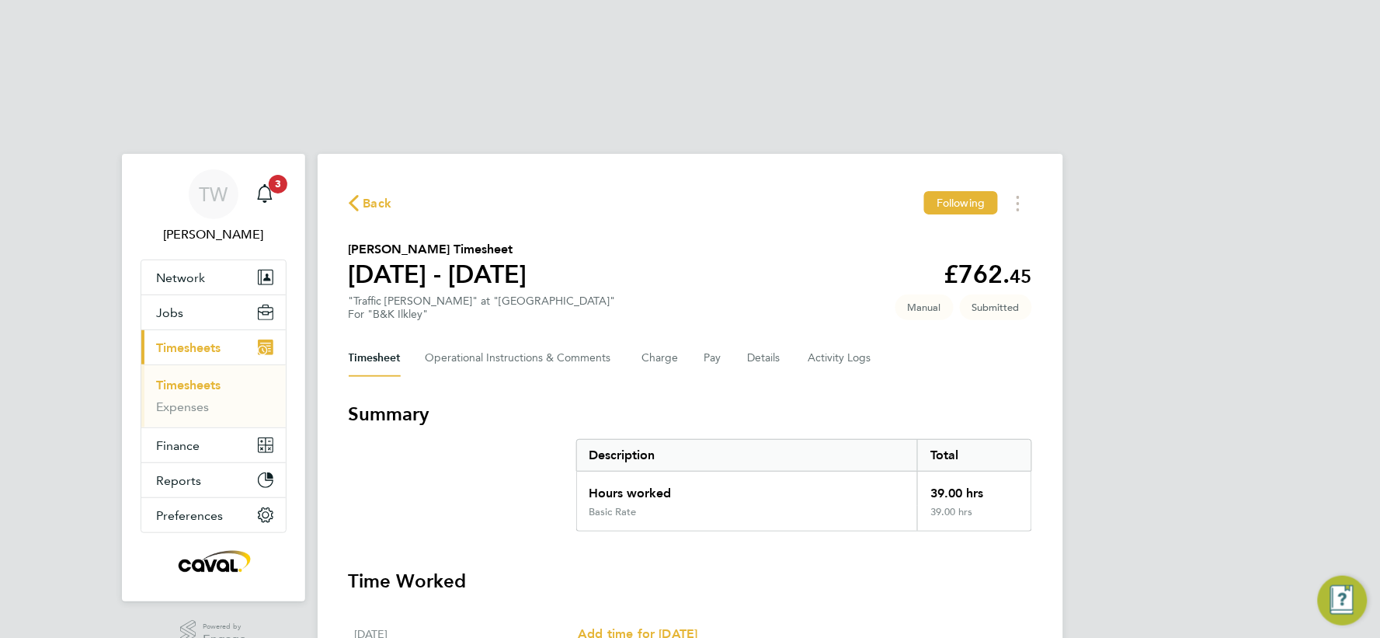
scroll to position [0, 0]
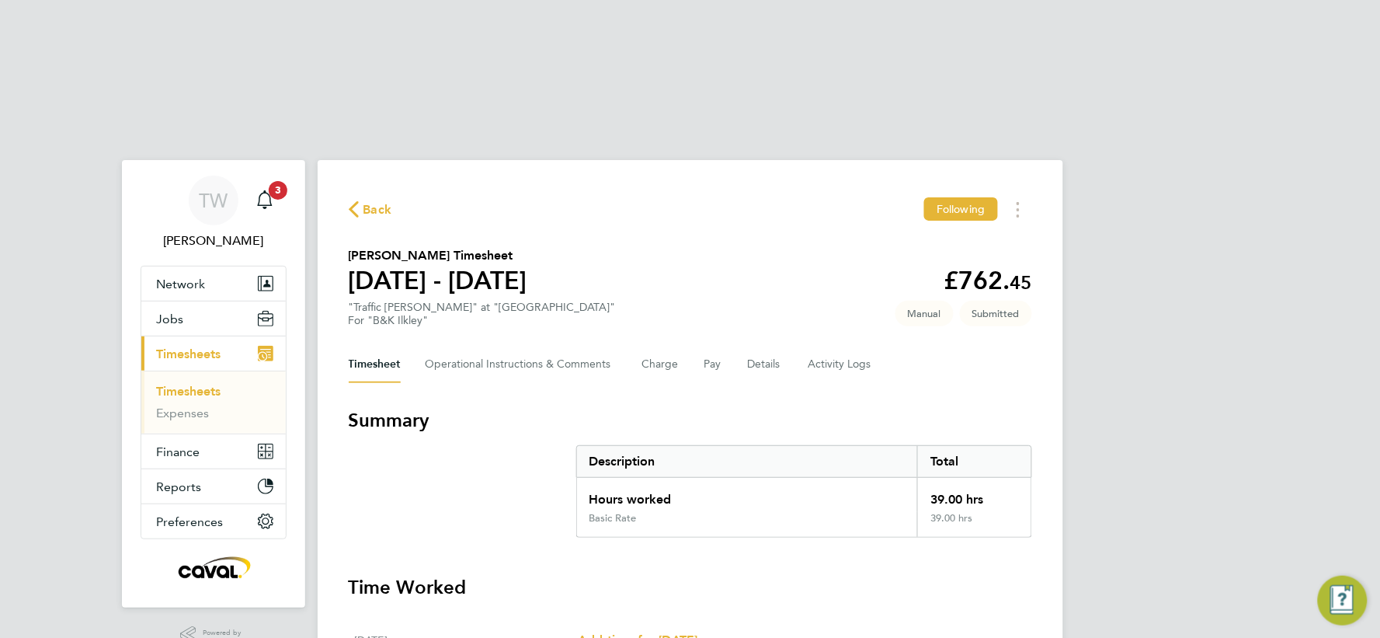
click at [200, 336] on button "Current page: Timesheets" at bounding box center [213, 353] width 144 height 34
click at [213, 346] on span "Timesheets" at bounding box center [189, 353] width 64 height 15
click at [268, 190] on icon "Main navigation" at bounding box center [265, 199] width 19 height 19
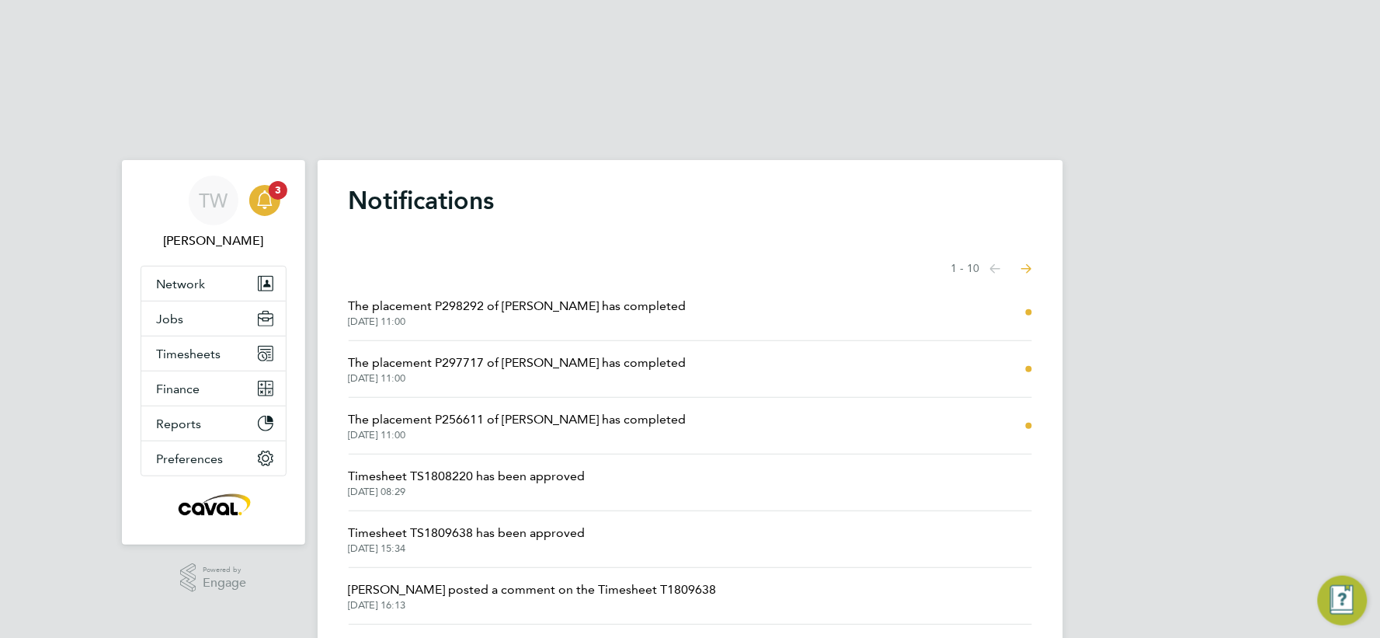
click at [976, 116] on ng-component "Notifications Showing items 1 - 10 items Previous page Next page The placement …" at bounding box center [691, 499] width 746 height 766
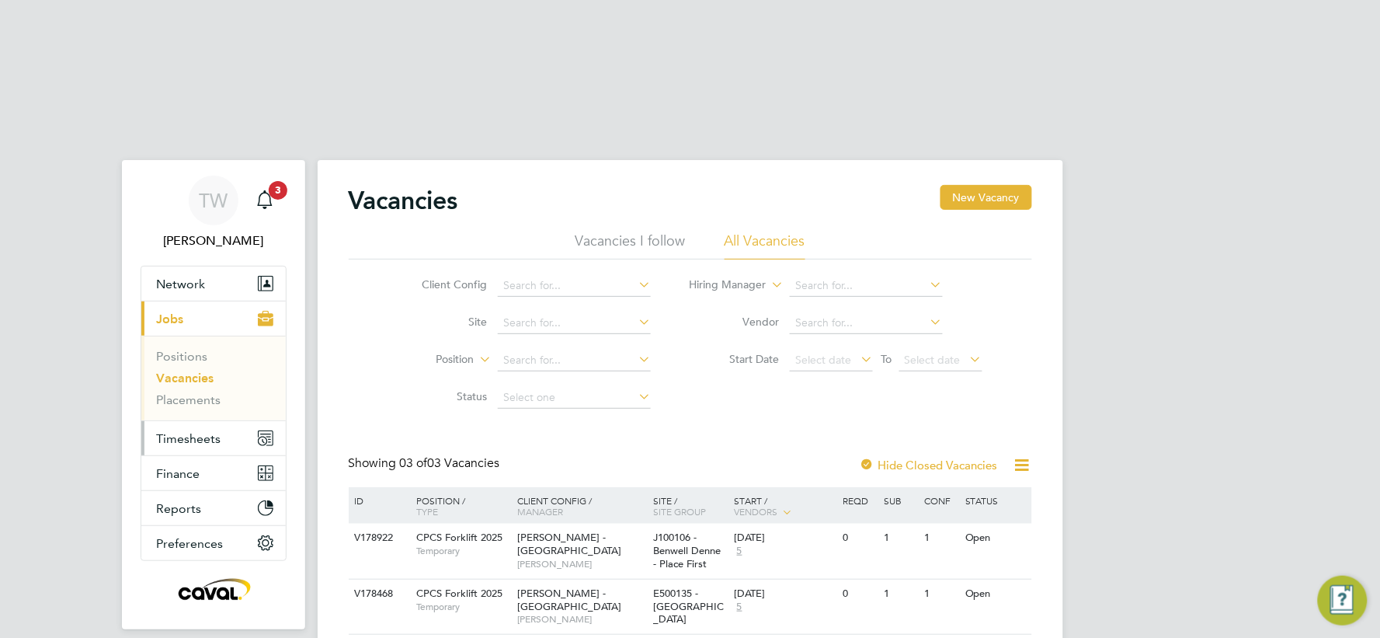
click at [190, 421] on button "Timesheets" at bounding box center [213, 438] width 144 height 34
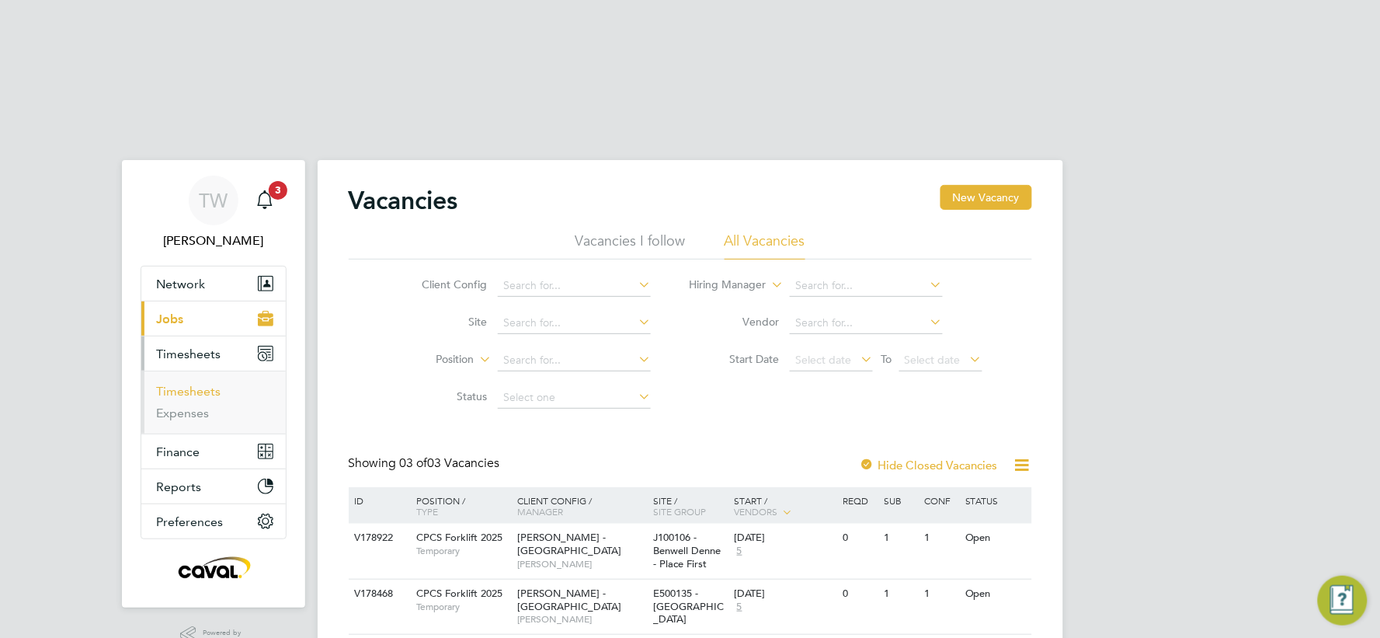
click at [190, 384] on link "Timesheets" at bounding box center [189, 391] width 64 height 15
